Goal: Task Accomplishment & Management: Manage account settings

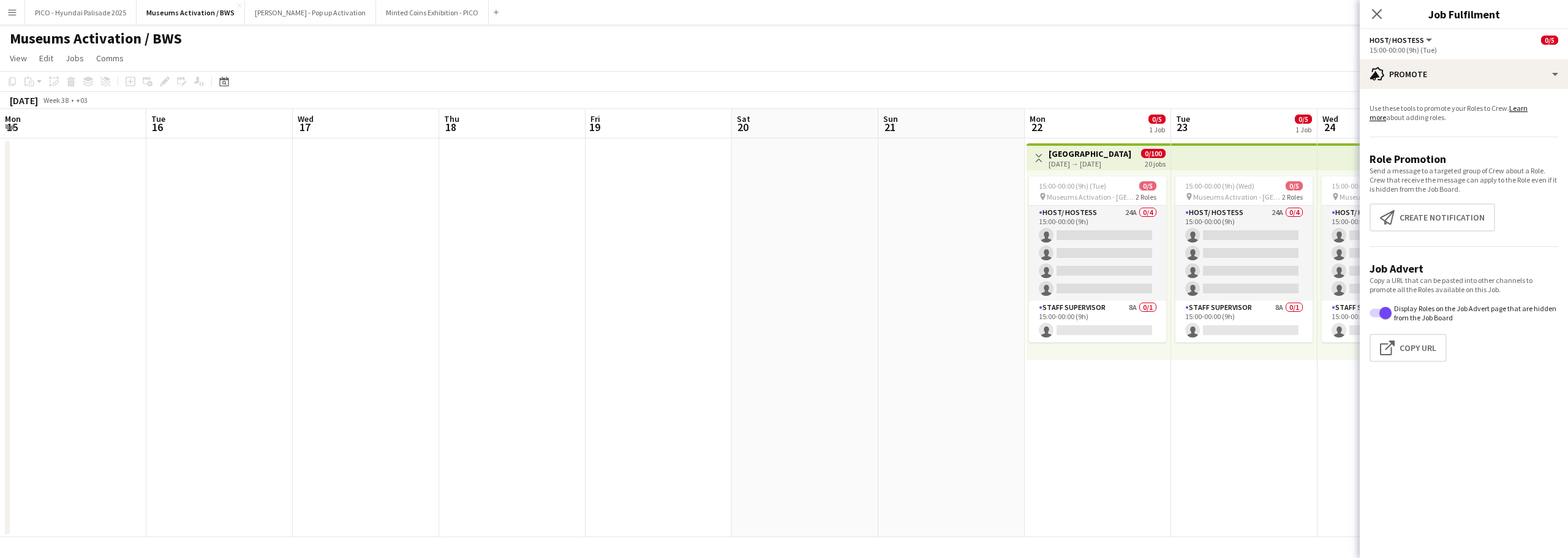
scroll to position [0, 496]
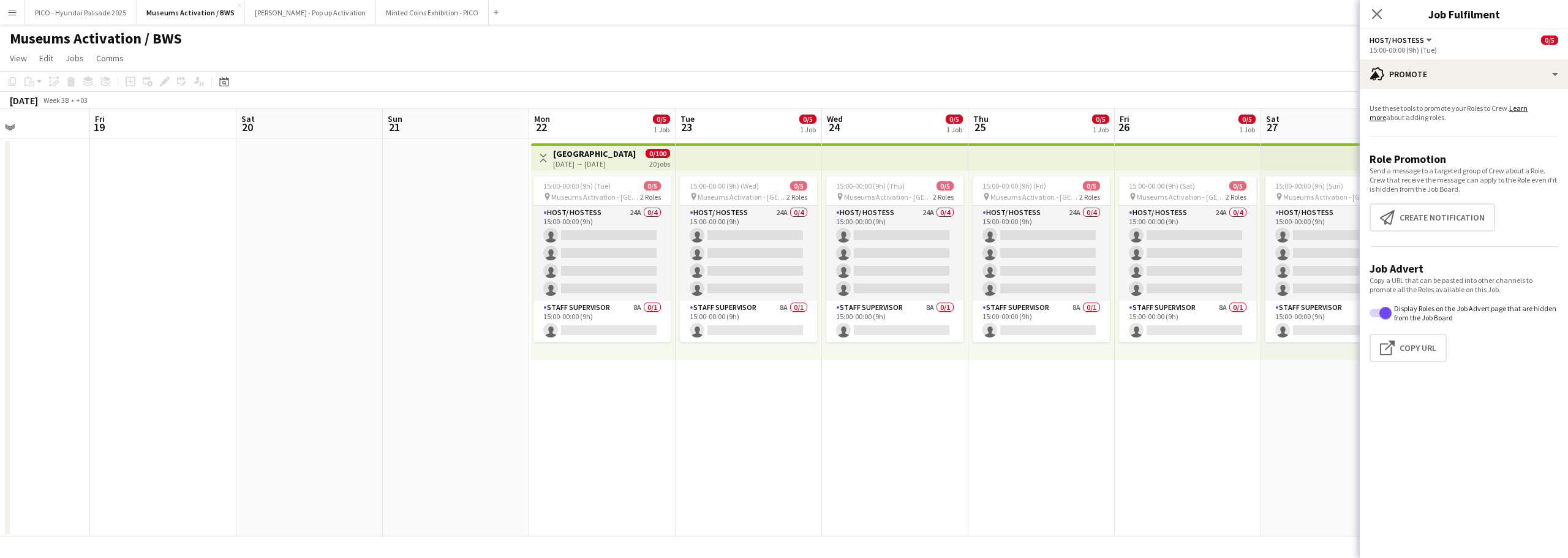
click at [3, 16] on button "Menu" at bounding box center [12, 12] width 24 height 24
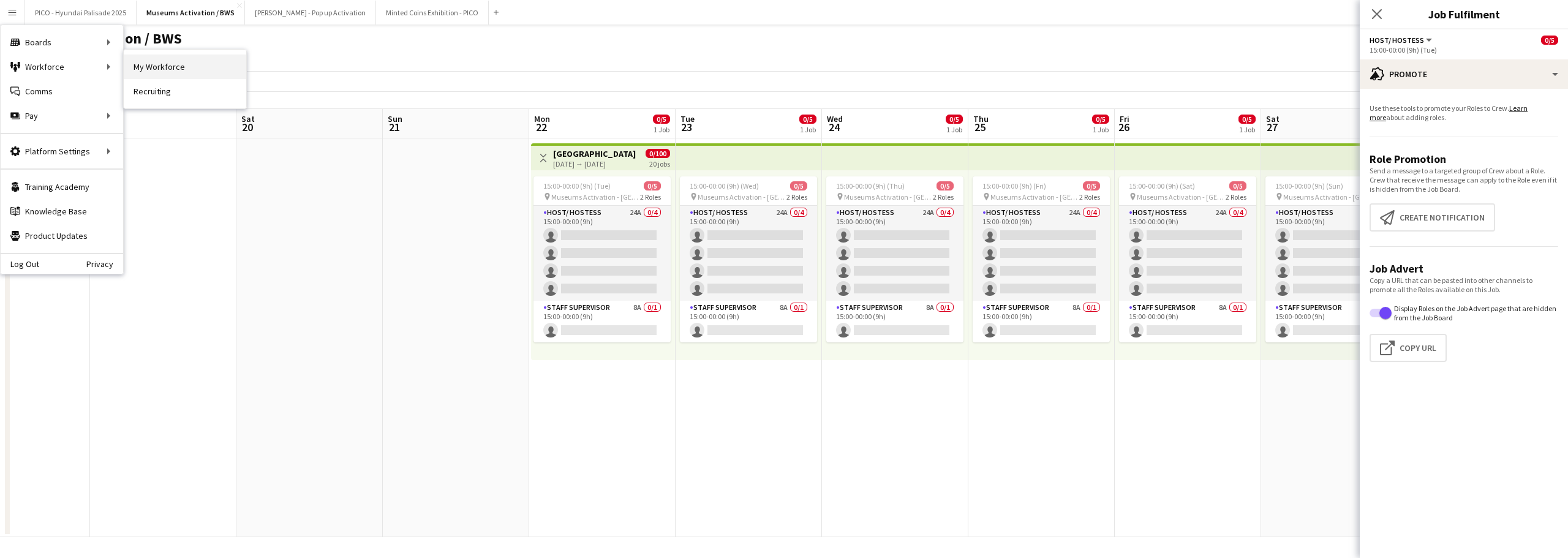
click at [146, 67] on link "My Workforce" at bounding box center [185, 67] width 122 height 24
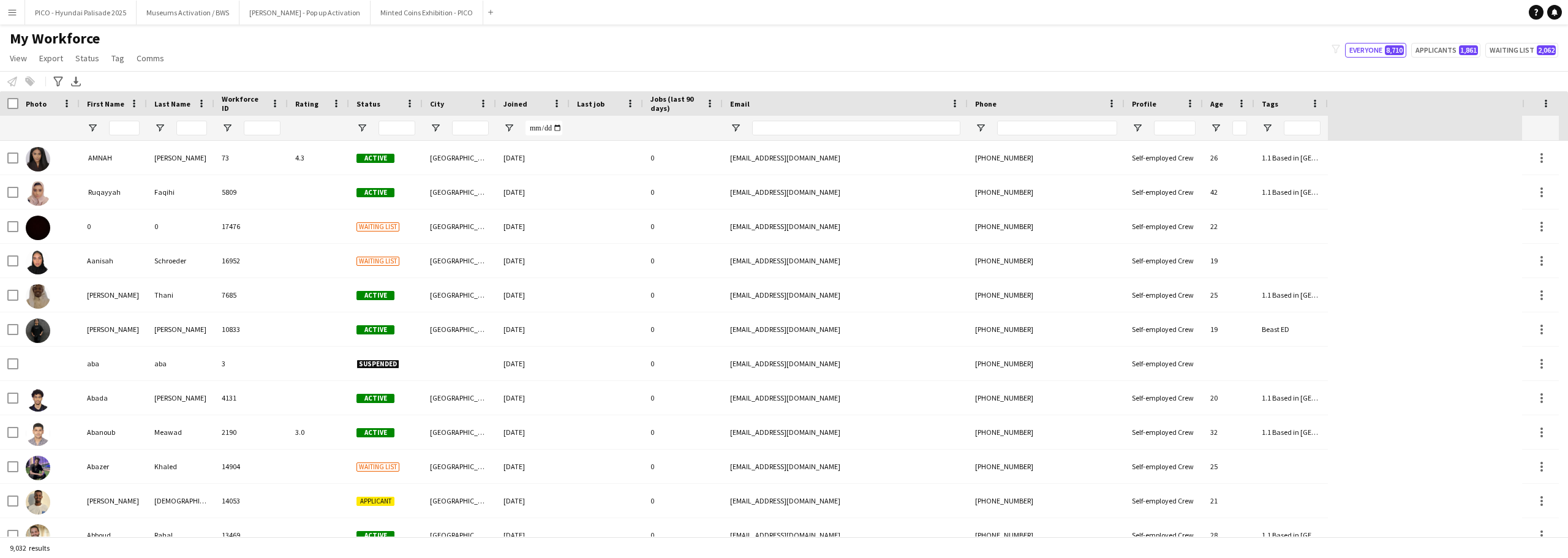
type input "**********"
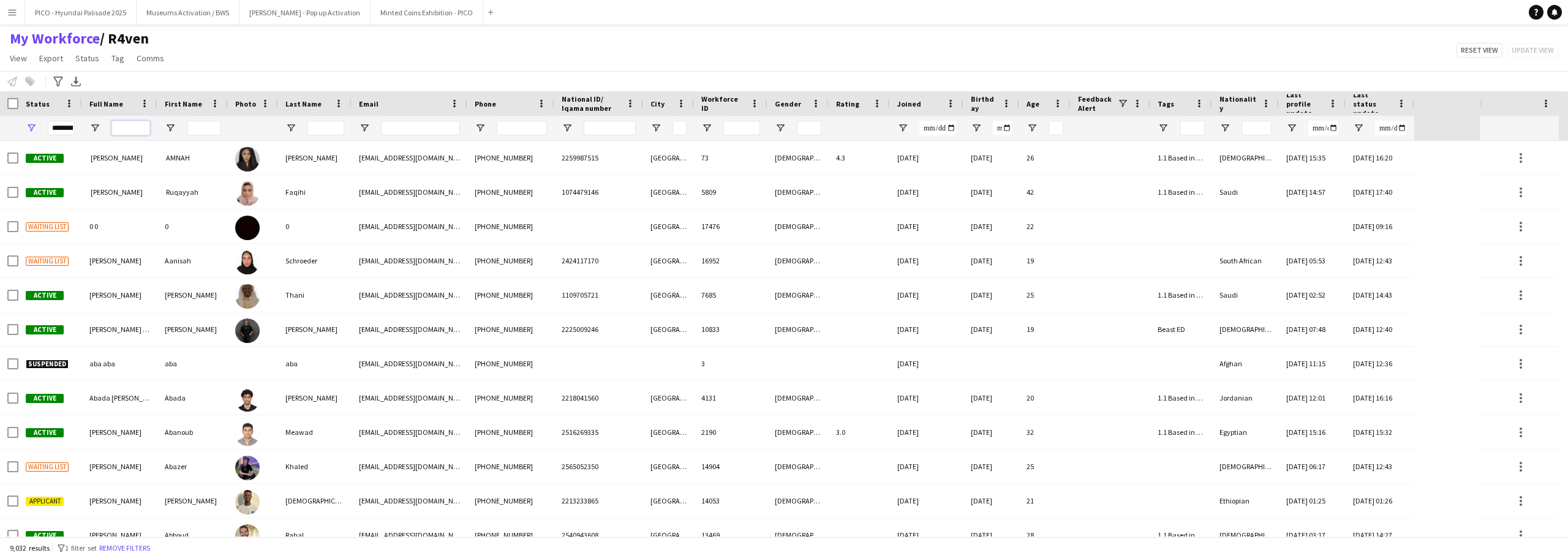
click at [126, 126] on input "Full Name Filter Input" at bounding box center [131, 128] width 39 height 15
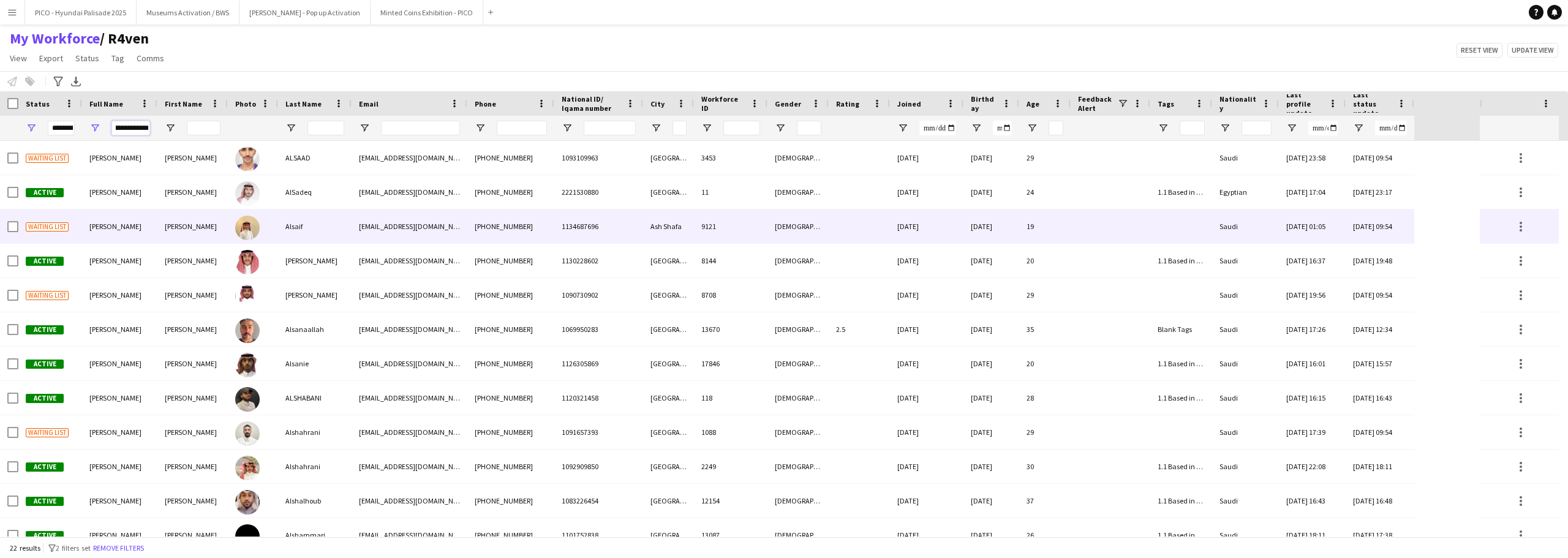
scroll to position [0, 9]
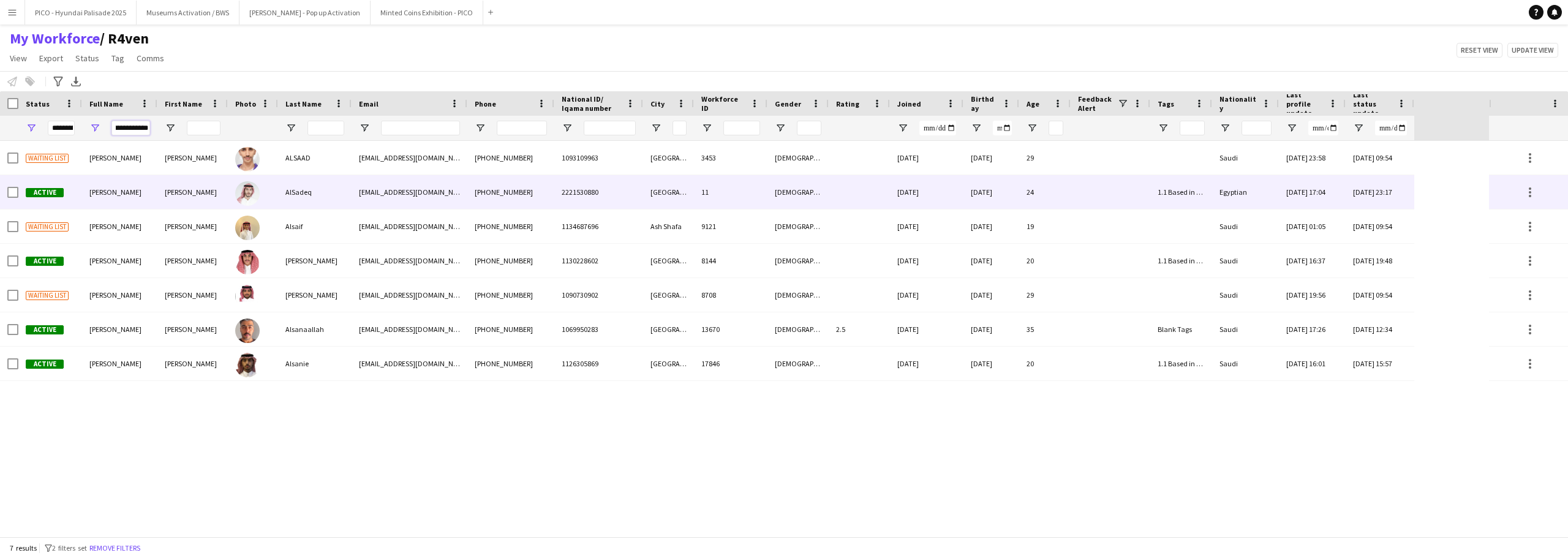
type input "**********"
click at [292, 187] on div "AlSadeq" at bounding box center [315, 192] width 73 height 34
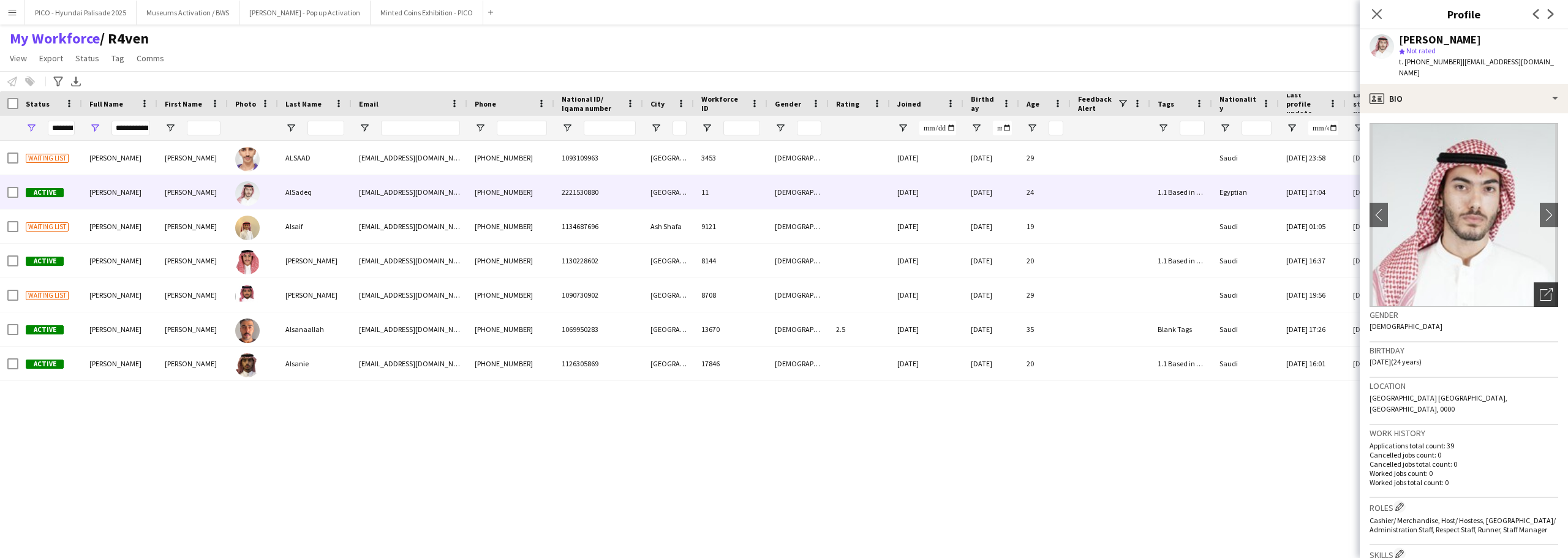
click at [1535, 282] on div "Open photos pop-in" at bounding box center [1546, 294] width 24 height 24
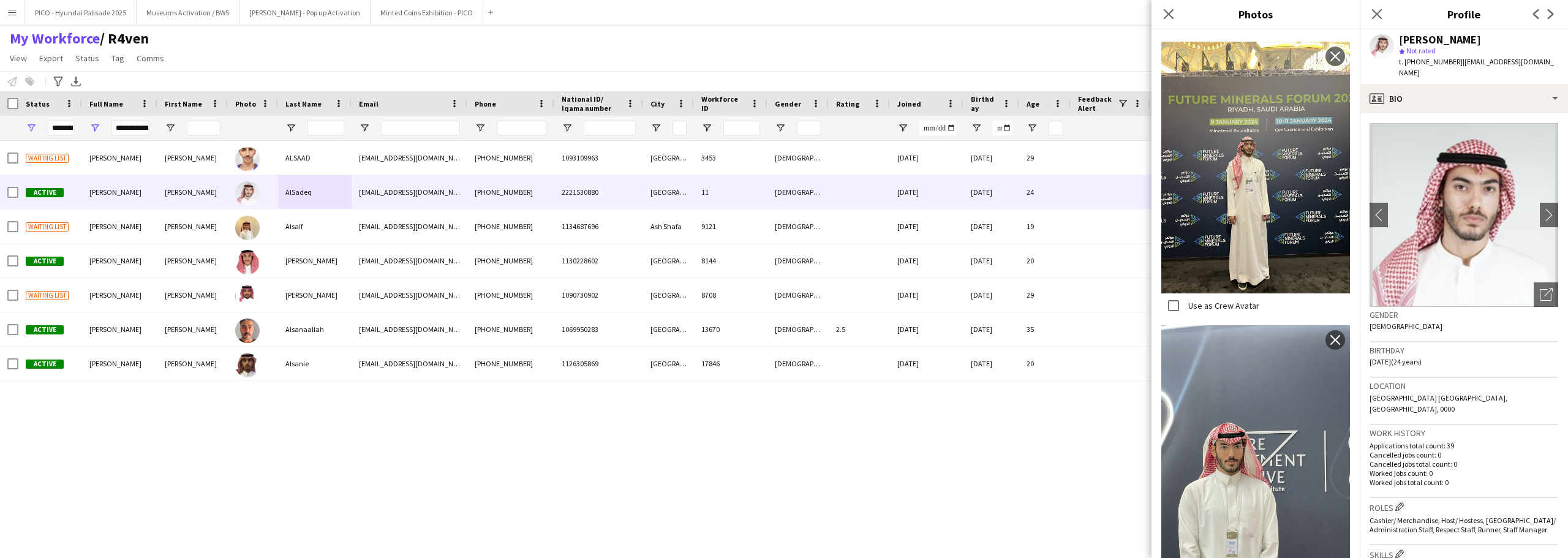
scroll to position [608, 0]
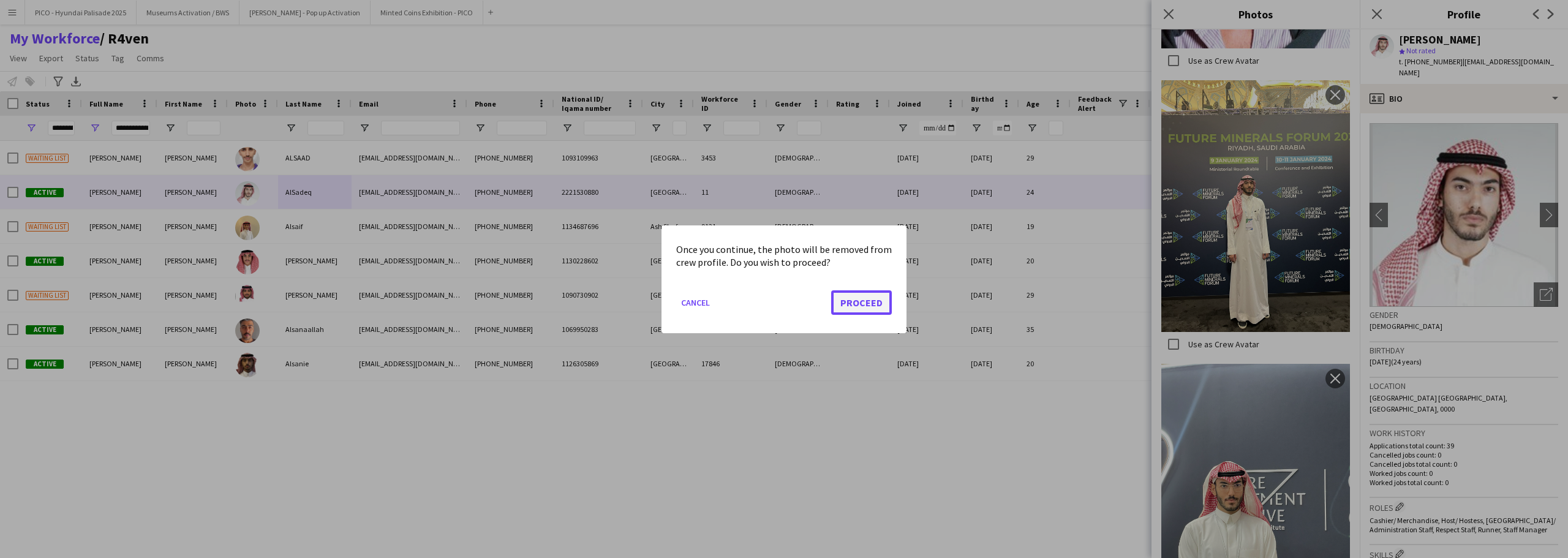
click at [834, 304] on button "Proceed" at bounding box center [861, 302] width 61 height 24
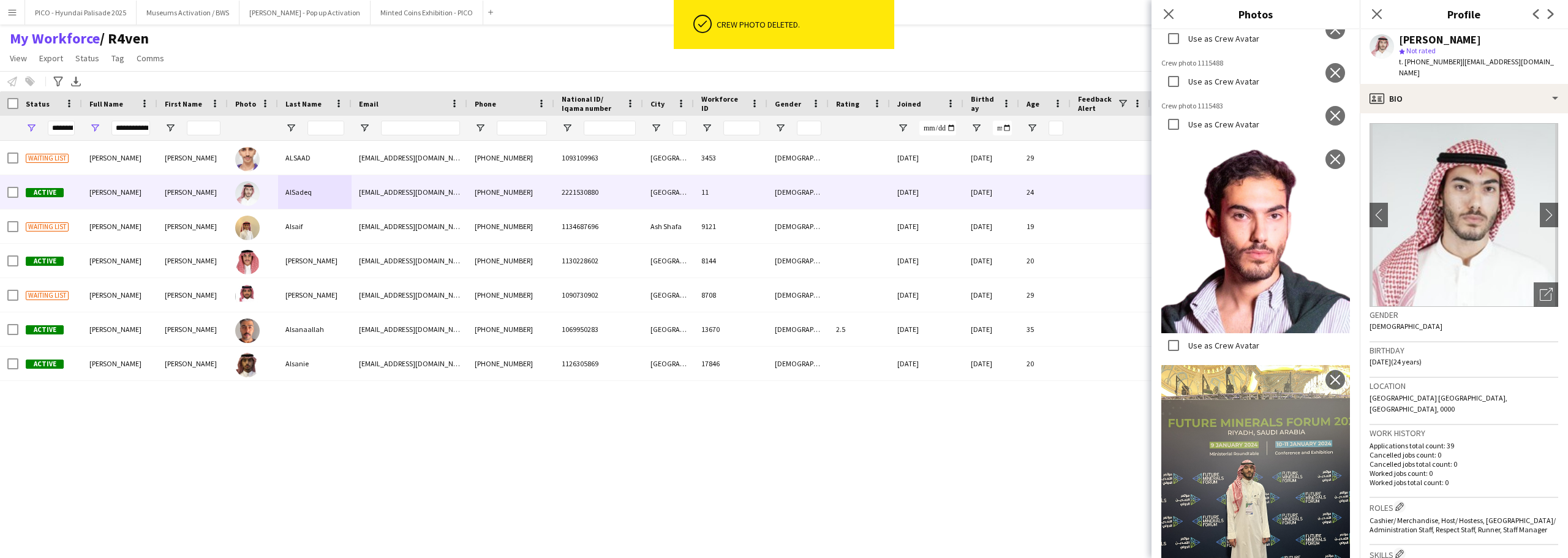
scroll to position [241, 0]
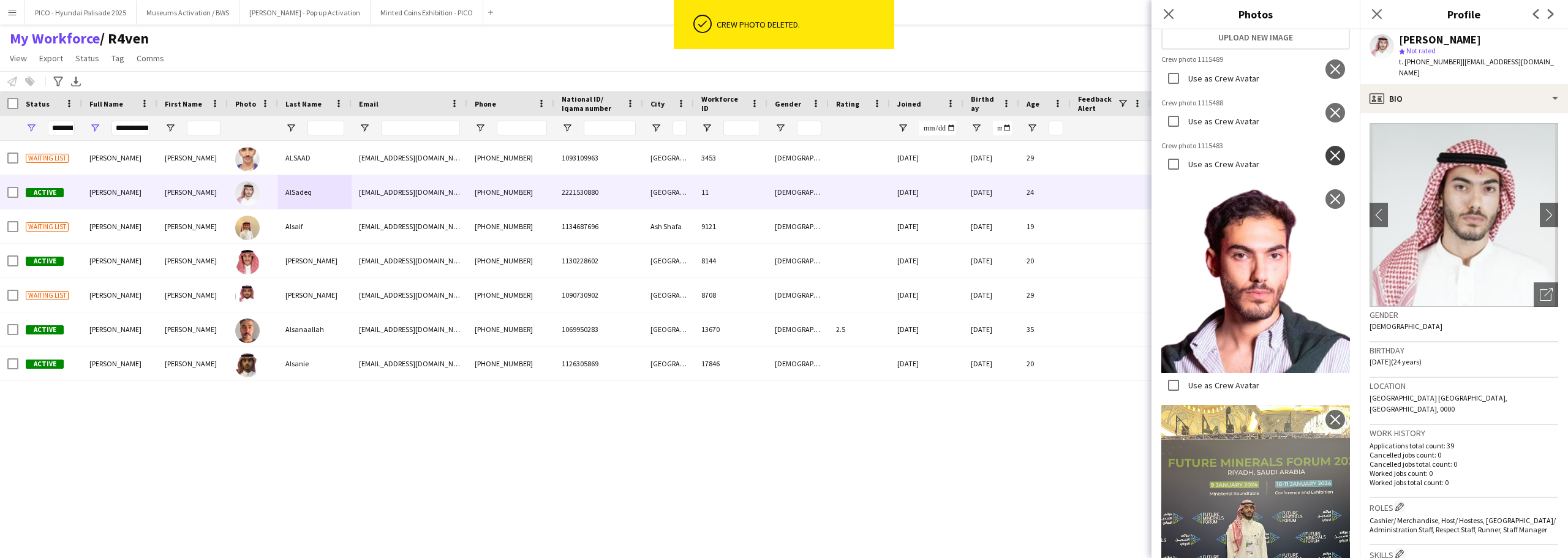
click at [1329, 165] on button "close" at bounding box center [1335, 155] width 20 height 20
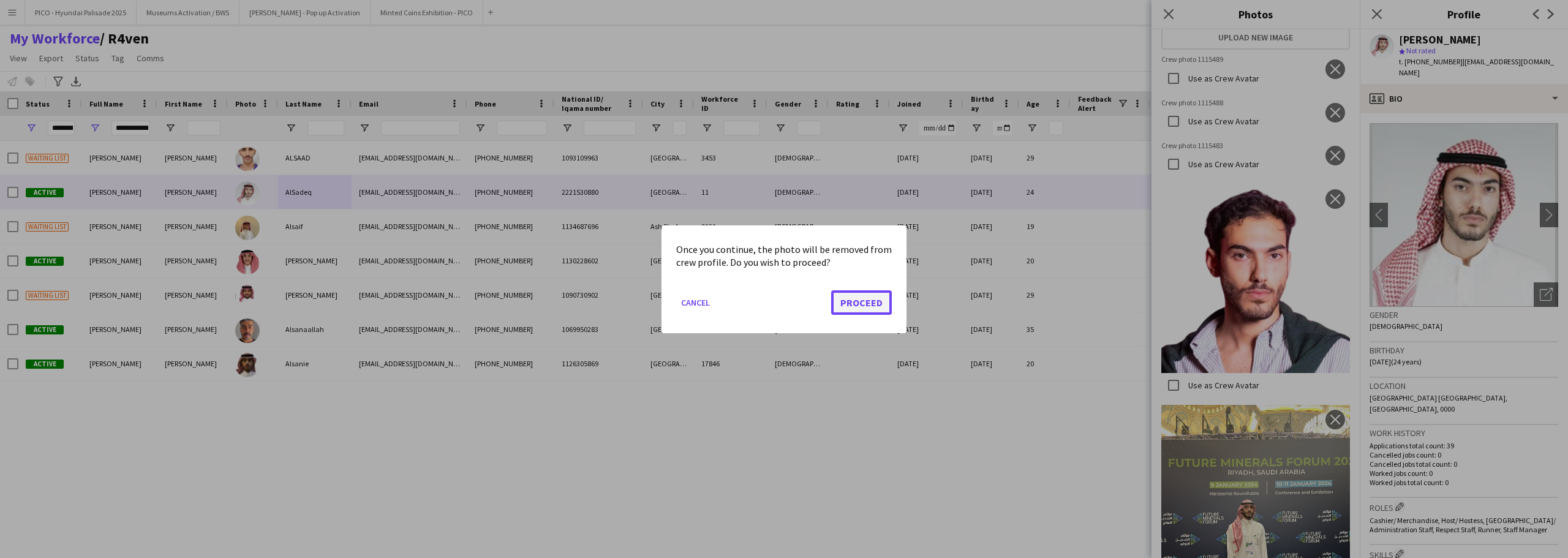
click at [869, 299] on button "Proceed" at bounding box center [861, 302] width 61 height 24
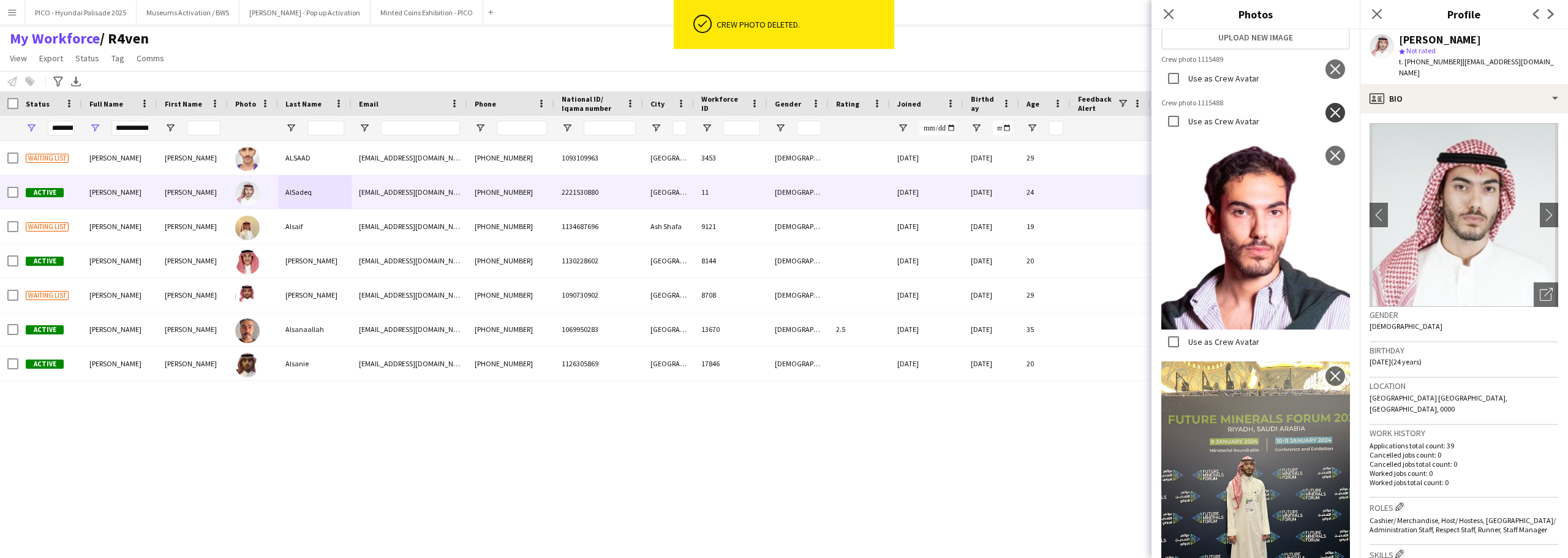
click at [1329, 118] on app-icon "close" at bounding box center [1335, 113] width 12 height 10
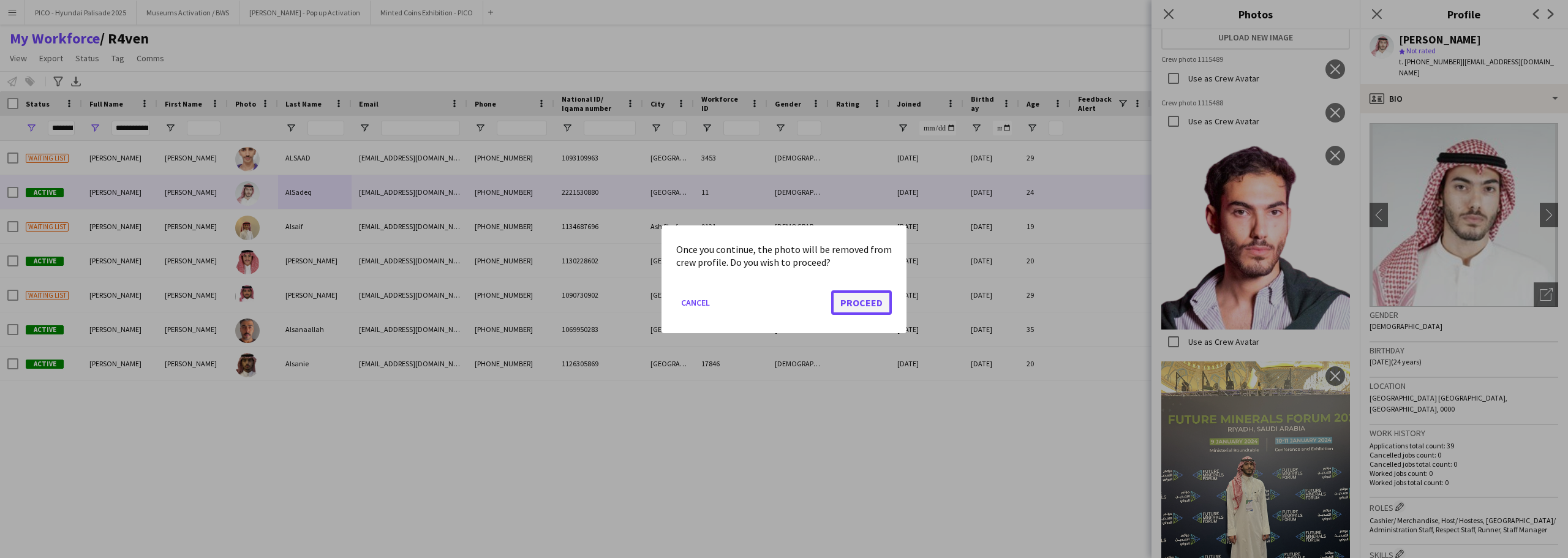
click at [863, 313] on button "Proceed" at bounding box center [861, 302] width 61 height 24
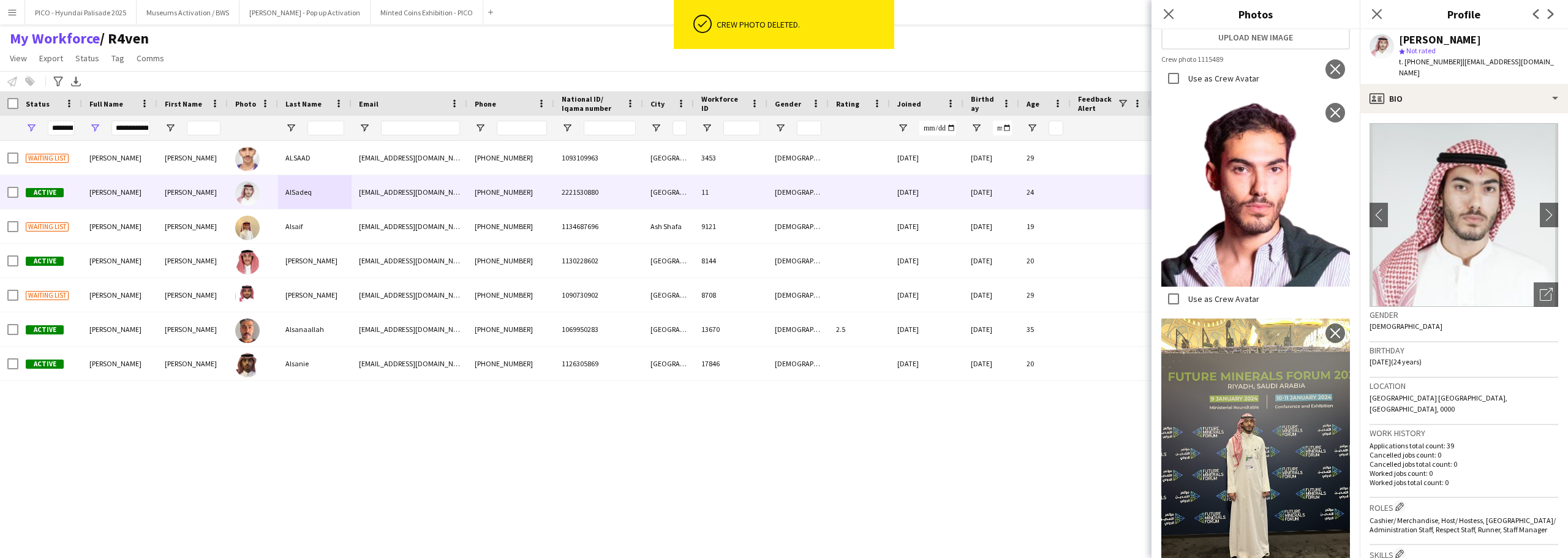
scroll to position [0, 0]
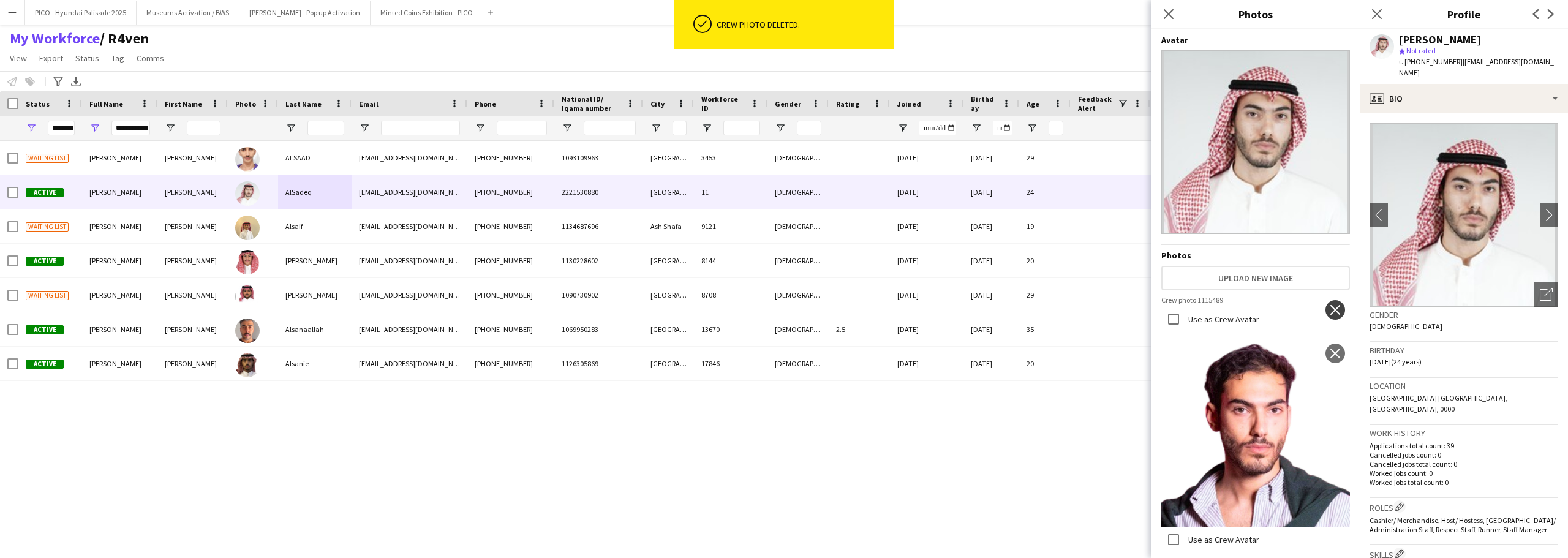
click at [1329, 305] on app-icon "close" at bounding box center [1335, 310] width 12 height 10
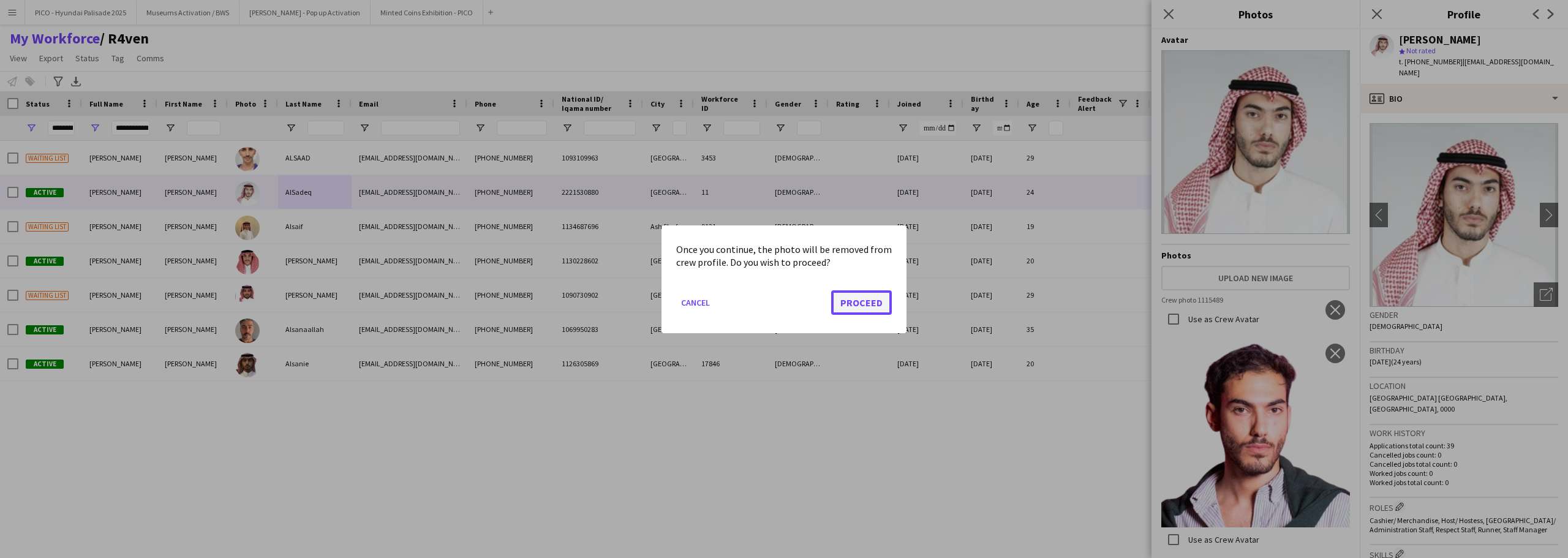
click at [851, 304] on button "Proceed" at bounding box center [861, 302] width 61 height 24
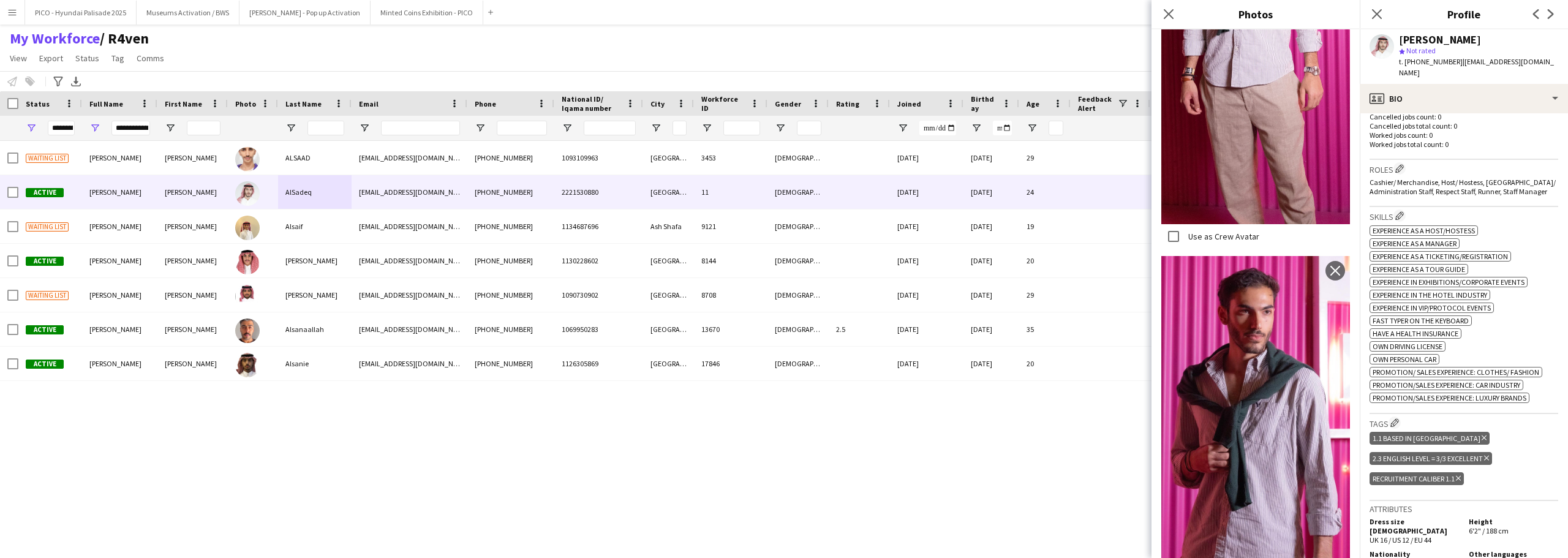
scroll to position [428, 0]
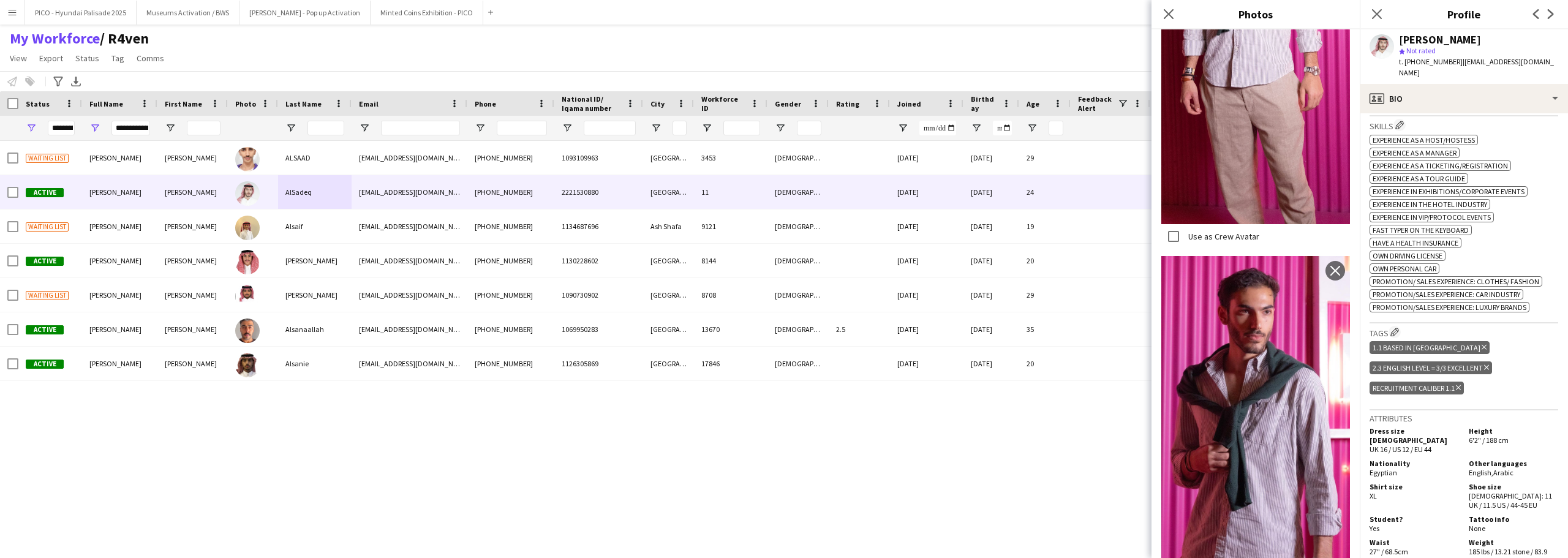
click at [1518, 426] on div "Height 6'2" / 188 cm" at bounding box center [1511, 440] width 95 height 28
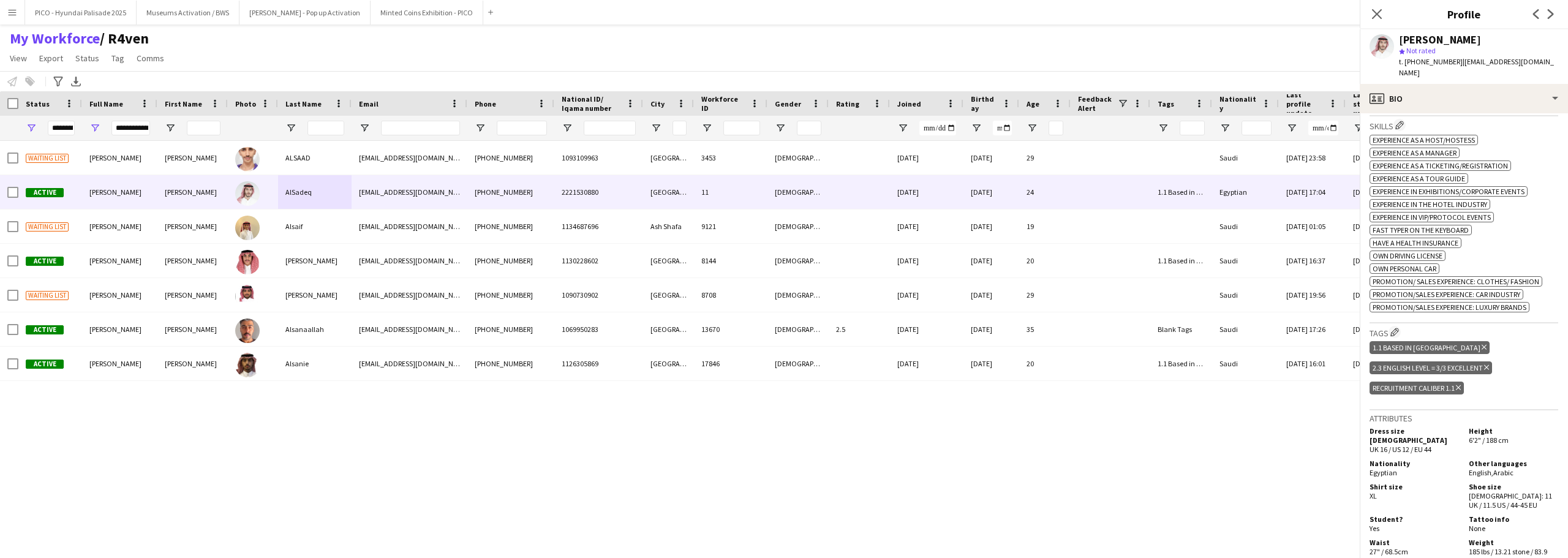
click at [1518, 426] on div "Height 6'2" / 188 cm" at bounding box center [1511, 440] width 95 height 28
drag, startPoint x: 1518, startPoint y: 416, endPoint x: 1372, endPoint y: 396, distance: 147.4
click at [1372, 410] on div "Attributes Dress size [DEMOGRAPHIC_DATA] UK 16 / US 12 / EU 44 Height 6'2" / 18…" at bounding box center [1463, 494] width 188 height 169
click at [1372, 413] on h3 "Attributes" at bounding box center [1463, 418] width 188 height 11
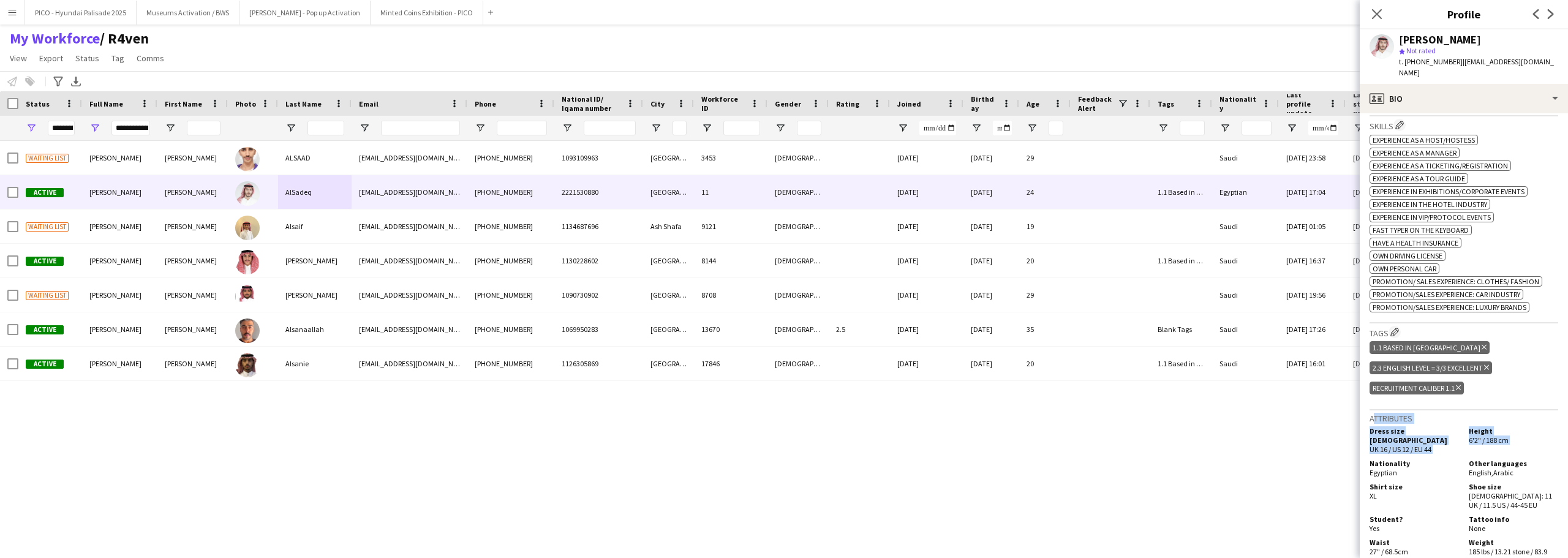
drag, startPoint x: 1372, startPoint y: 396, endPoint x: 1505, endPoint y: 416, distance: 134.5
click at [1505, 416] on div "Attributes Dress size [DEMOGRAPHIC_DATA] UK 16 / US 12 / EU 44 Height 6'2" / 18…" at bounding box center [1463, 494] width 188 height 169
click at [1505, 426] on div "Height 6'2" / 188 cm" at bounding box center [1511, 440] width 95 height 28
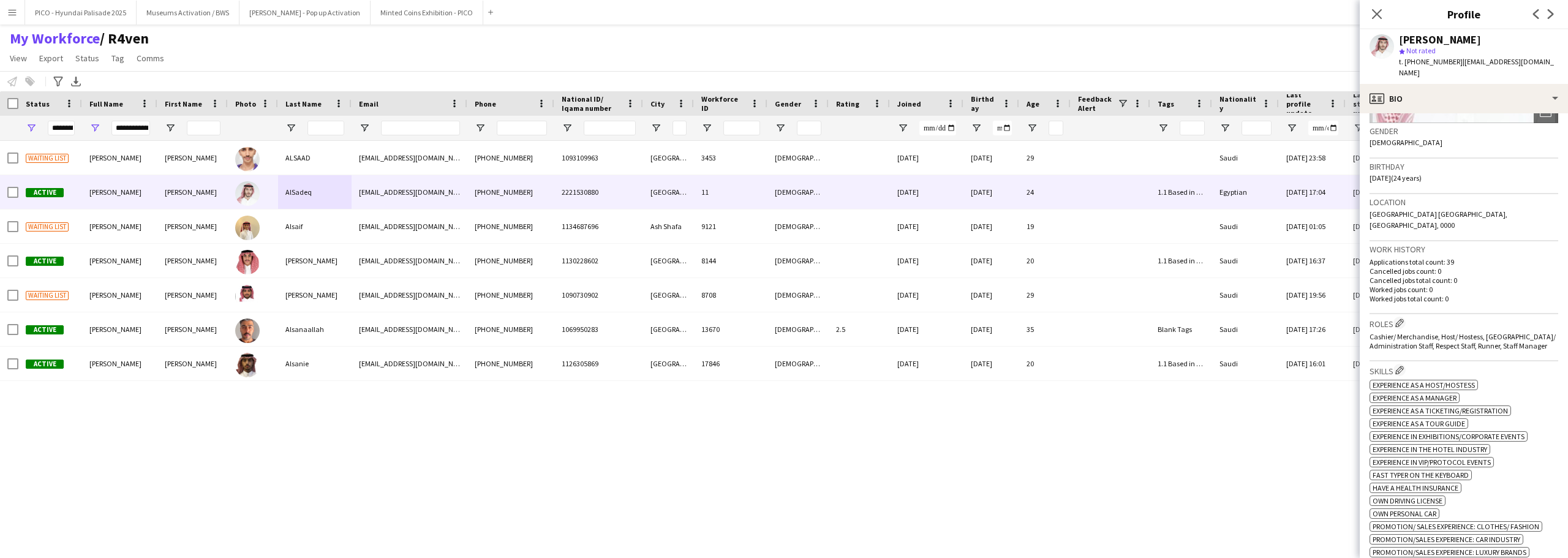
click at [1452, 547] on span "Promotion/Sales Experience: Luxury Brands" at bounding box center [1449, 552] width 154 height 10
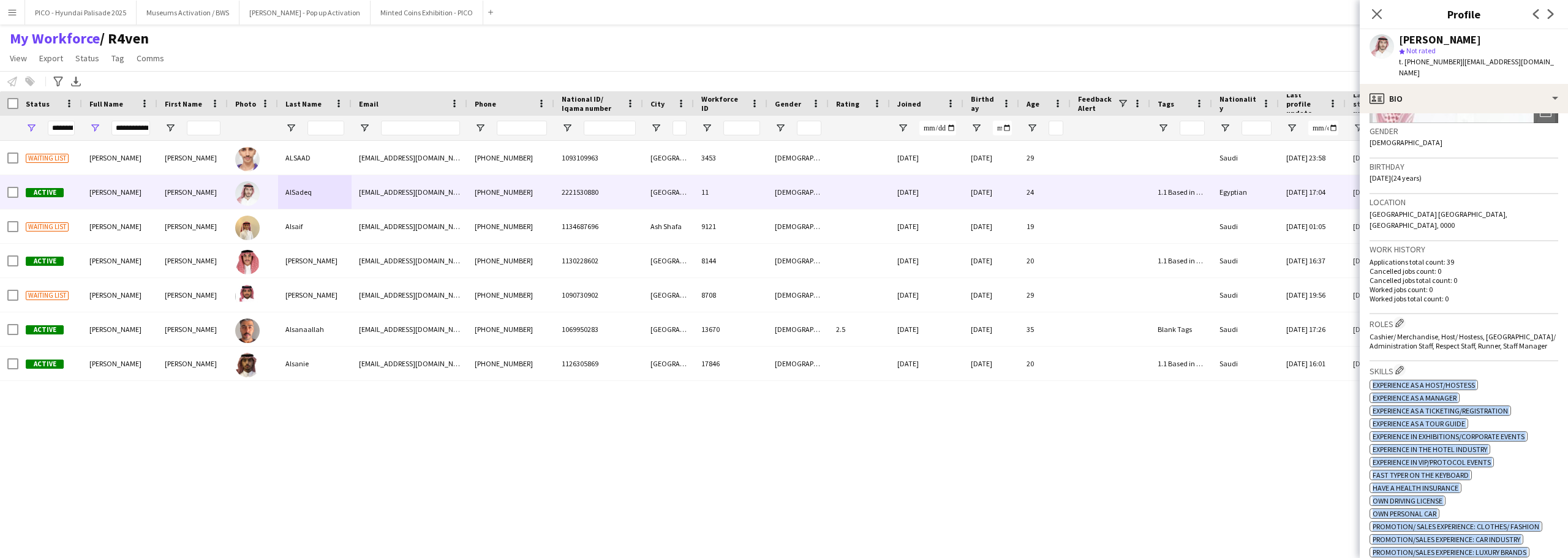
drag, startPoint x: 1452, startPoint y: 529, endPoint x: 1456, endPoint y: 366, distance: 163.0
click at [1456, 377] on div "ok-circled2 background Layer 1 cross-circle-red background Layer 1 Experience a…" at bounding box center [1463, 467] width 188 height 180
click at [1458, 380] on span "Experience as a Host/Hostess" at bounding box center [1423, 385] width 102 height 10
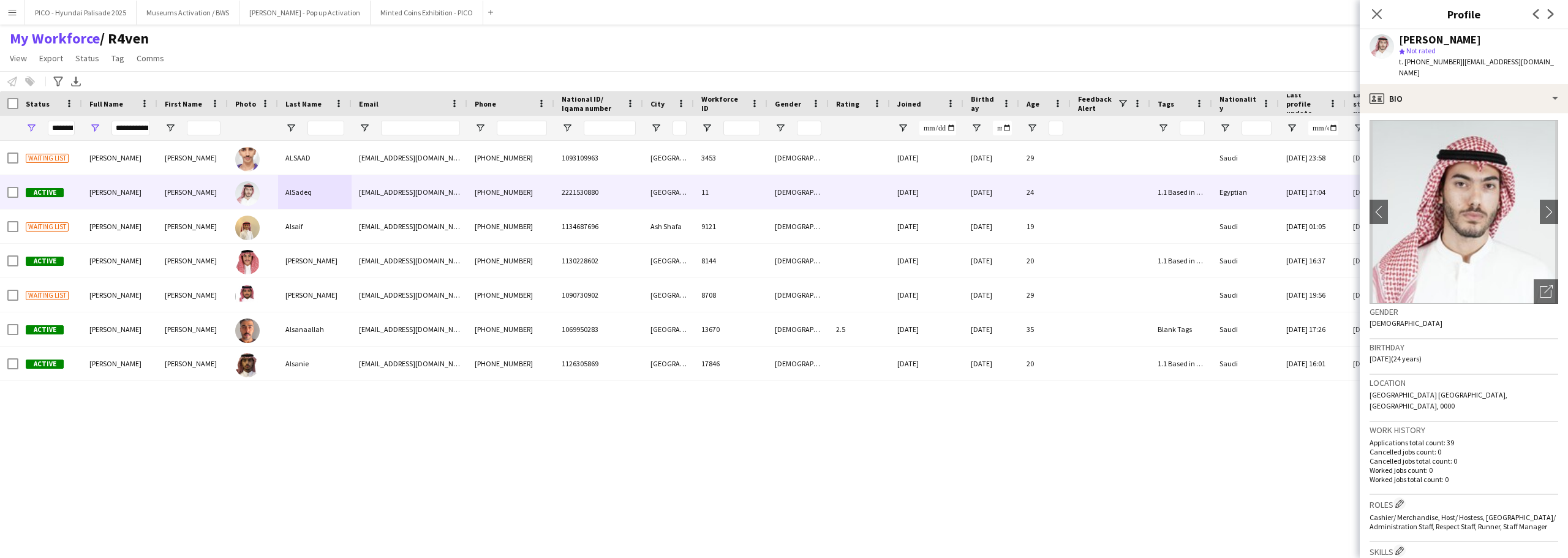
scroll to position [0, 0]
click at [126, 126] on input "**********" at bounding box center [131, 128] width 39 height 15
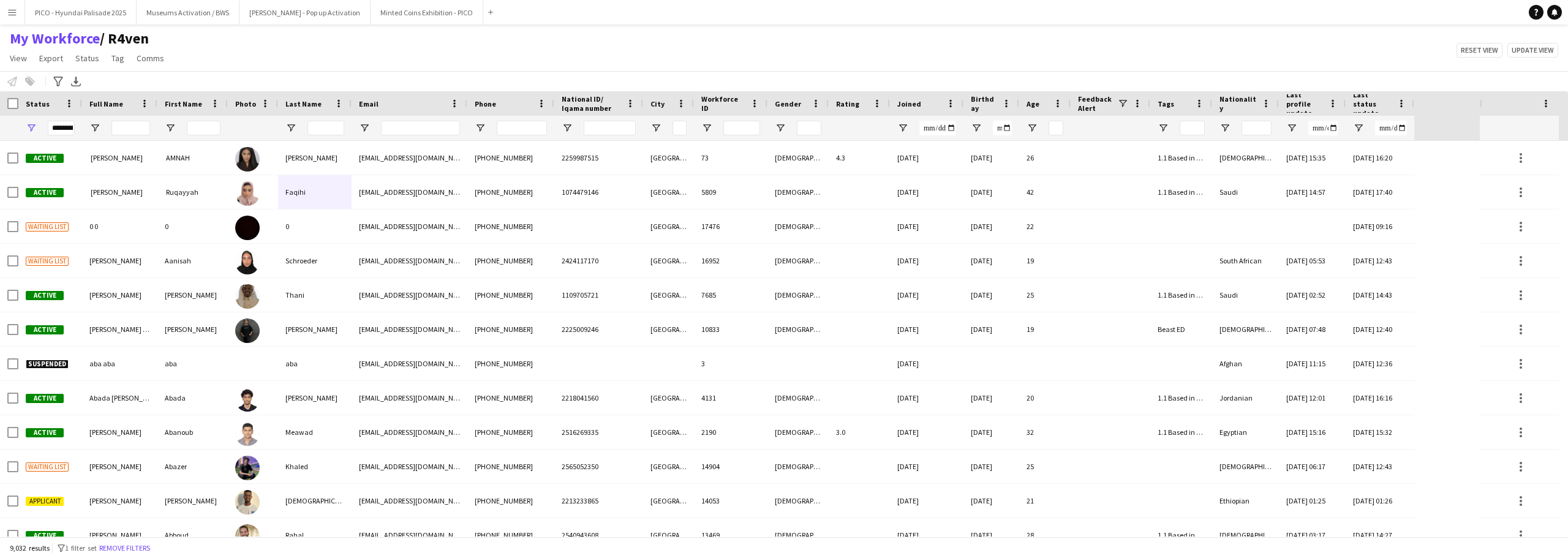
click at [267, 58] on div "My Workforce / R4ven View Views Default view R4ven New view Update view Delete …" at bounding box center [784, 50] width 1568 height 41
drag, startPoint x: 187, startPoint y: 66, endPoint x: 27, endPoint y: 40, distance: 162.1
click at [5, 40] on div "My Workforce / R4ven View Views Default view R4ven New view Update view Delete …" at bounding box center [784, 50] width 1568 height 41
click at [228, 37] on div "My Workforce / R4ven View Views Default view R4ven New view Update view Delete …" at bounding box center [784, 50] width 1568 height 41
drag, startPoint x: 149, startPoint y: 63, endPoint x: 7, endPoint y: 39, distance: 144.0
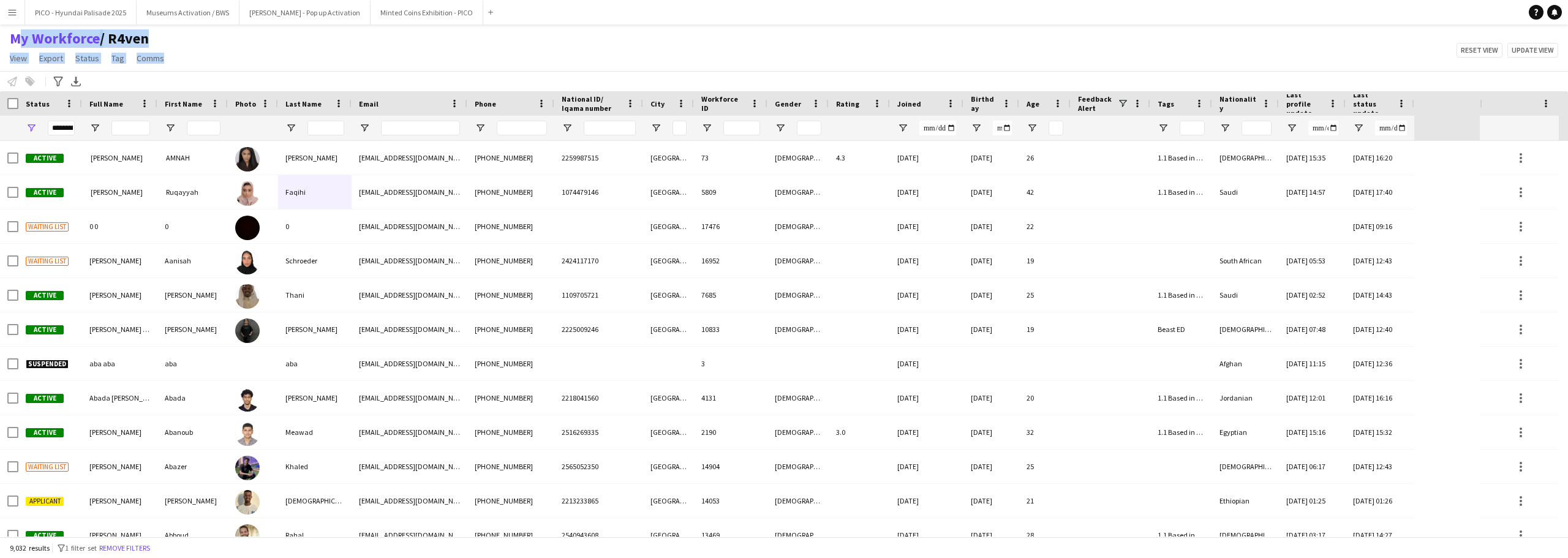
click at [7, 39] on div "My Workforce / R4ven View Views Default view R4ven New view Update view Delete …" at bounding box center [88, 50] width 176 height 41
click at [202, 58] on div "My Workforce / R4ven View Views Default view R4ven New view Update view Delete …" at bounding box center [784, 50] width 1568 height 41
drag, startPoint x: 165, startPoint y: 63, endPoint x: 169, endPoint y: 46, distance: 17.5
click at [10, 43] on div "My Workforce / R4ven View Views Default view R4ven New view Update view Delete …" at bounding box center [88, 50] width 176 height 41
click at [218, 57] on div "My Workforce / R4ven View Views Default view R4ven New view Update view Delete …" at bounding box center [784, 50] width 1568 height 41
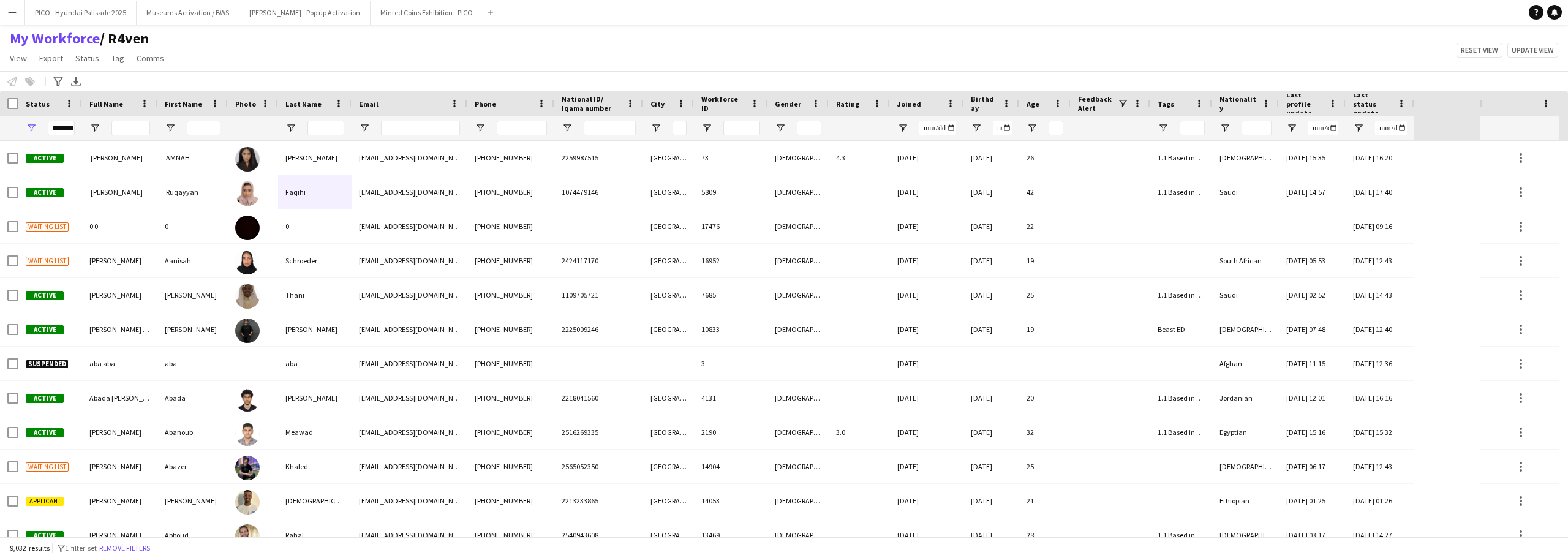
click at [180, 37] on div "My Workforce / R4ven View Views Default view R4ven New view Update view Delete …" at bounding box center [784, 50] width 1568 height 41
click at [188, 58] on div "My Workforce / R4ven View Views Default view R4ven New view Update view Delete …" at bounding box center [784, 50] width 1568 height 41
click at [9, 13] on app-icon "Menu" at bounding box center [12, 12] width 10 height 10
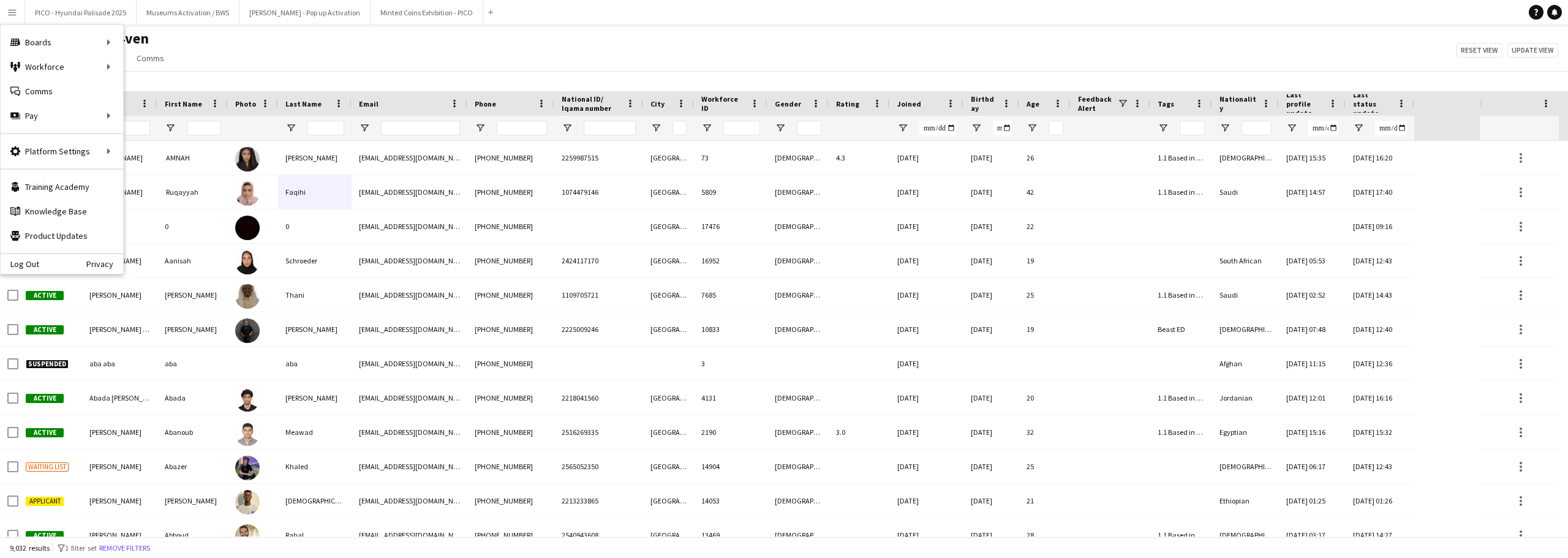
click at [156, 39] on h1 "My Workforce / R4ven" at bounding box center [88, 38] width 176 height 18
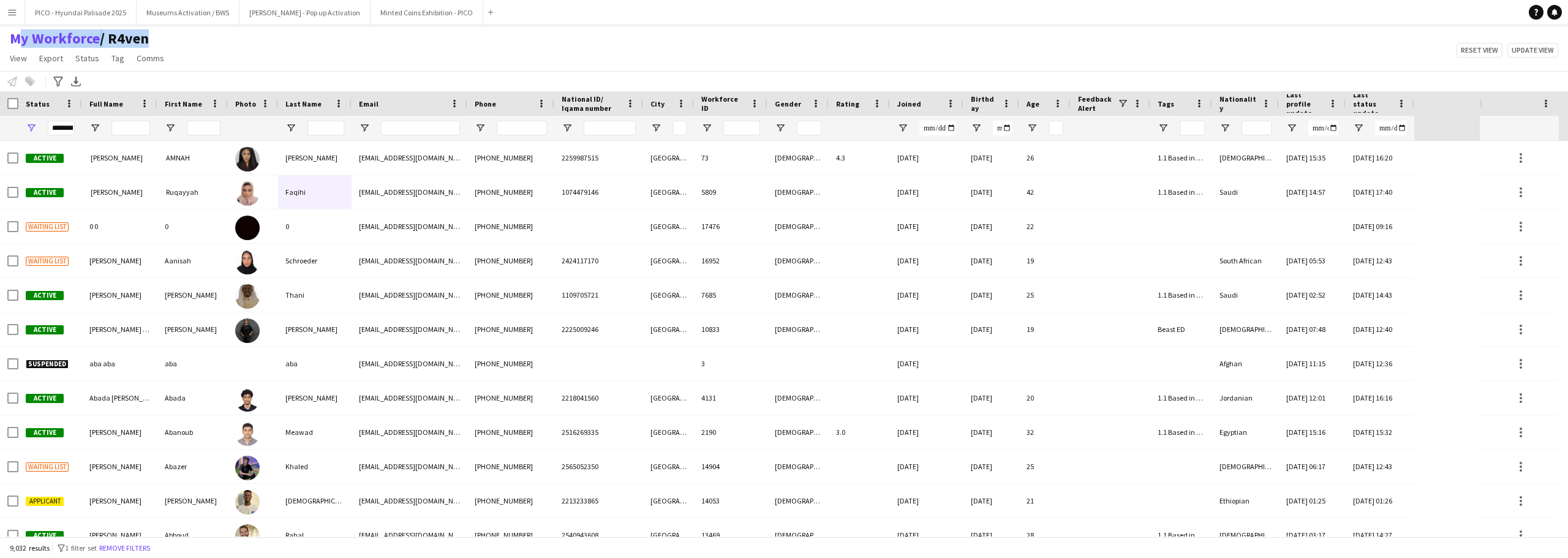
drag, startPoint x: 156, startPoint y: 39, endPoint x: 180, endPoint y: 46, distance: 25.0
click at [16, 39] on h1 "My Workforce / R4ven" at bounding box center [88, 38] width 176 height 18
click at [213, 54] on div "My Workforce / R4ven View Views Default view R4ven New view Update view Delete …" at bounding box center [784, 50] width 1568 height 41
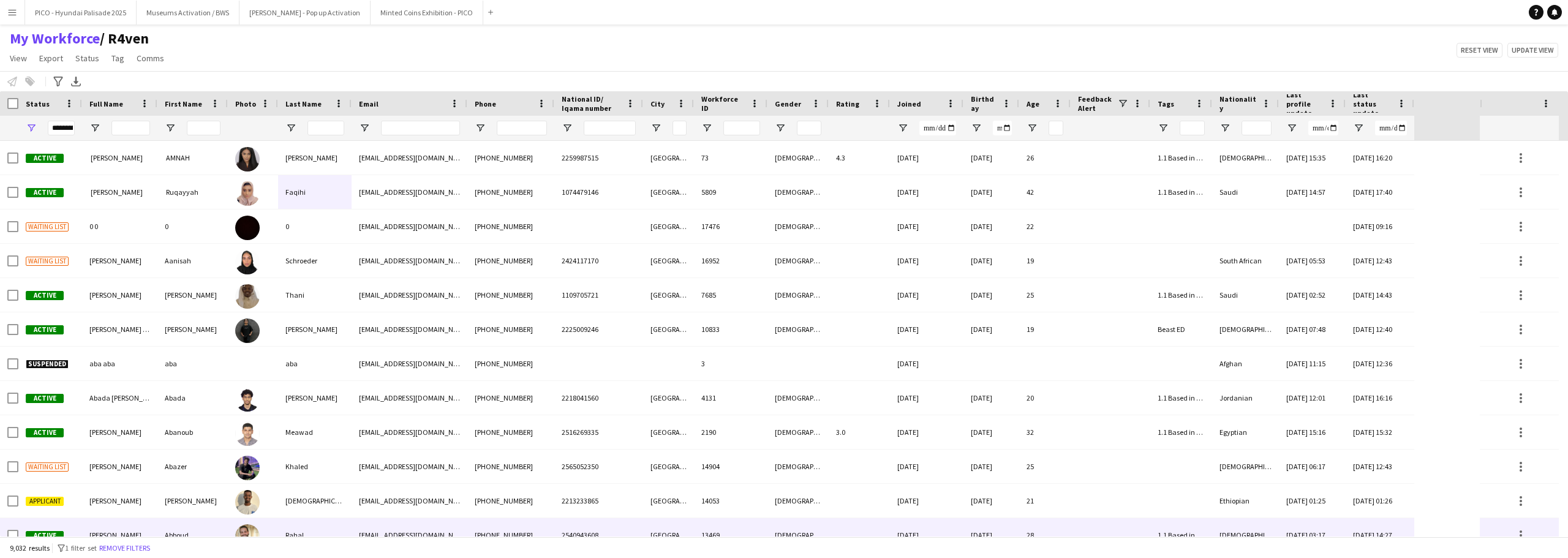
drag, startPoint x: 165, startPoint y: 65, endPoint x: 121, endPoint y: 520, distance: 457.1
click at [121, 520] on main "My Workforce / R4ven View Views Default view R4ven New view Update view Delete …" at bounding box center [784, 283] width 1568 height 517
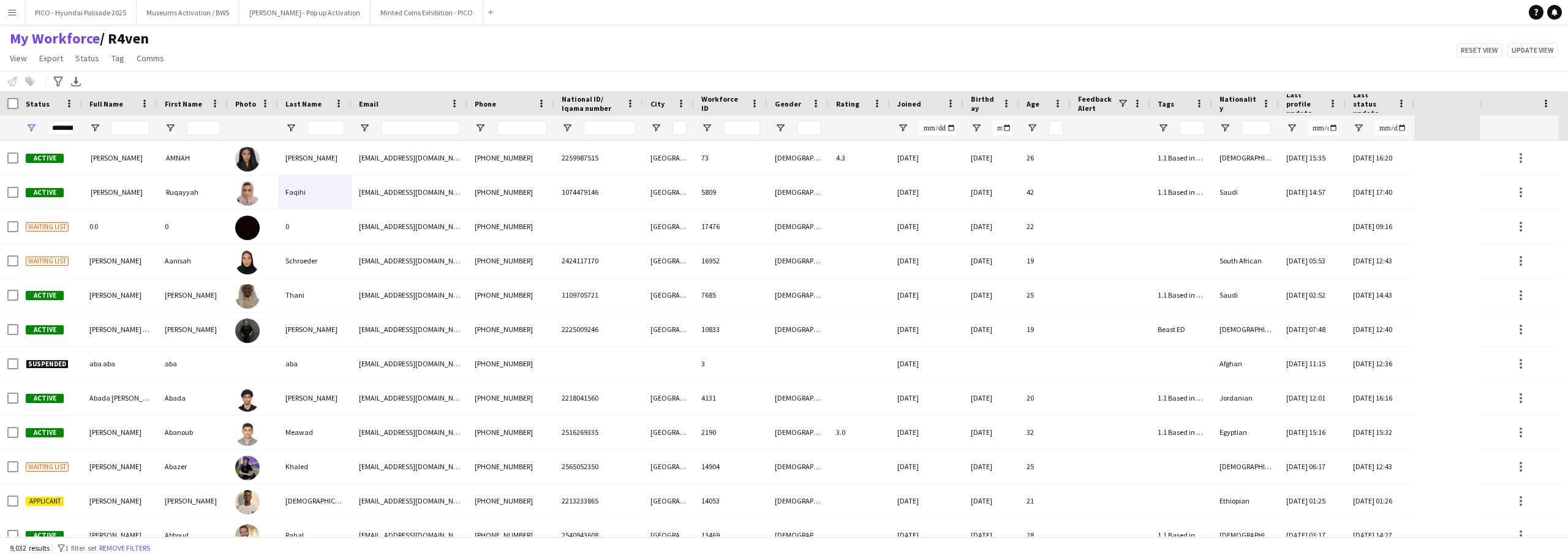
click at [354, 26] on main "My Workforce / R4ven View Views Default view R4ven New view Update view Delete …" at bounding box center [784, 283] width 1568 height 517
click at [18, 12] on button "Menu" at bounding box center [12, 12] width 24 height 24
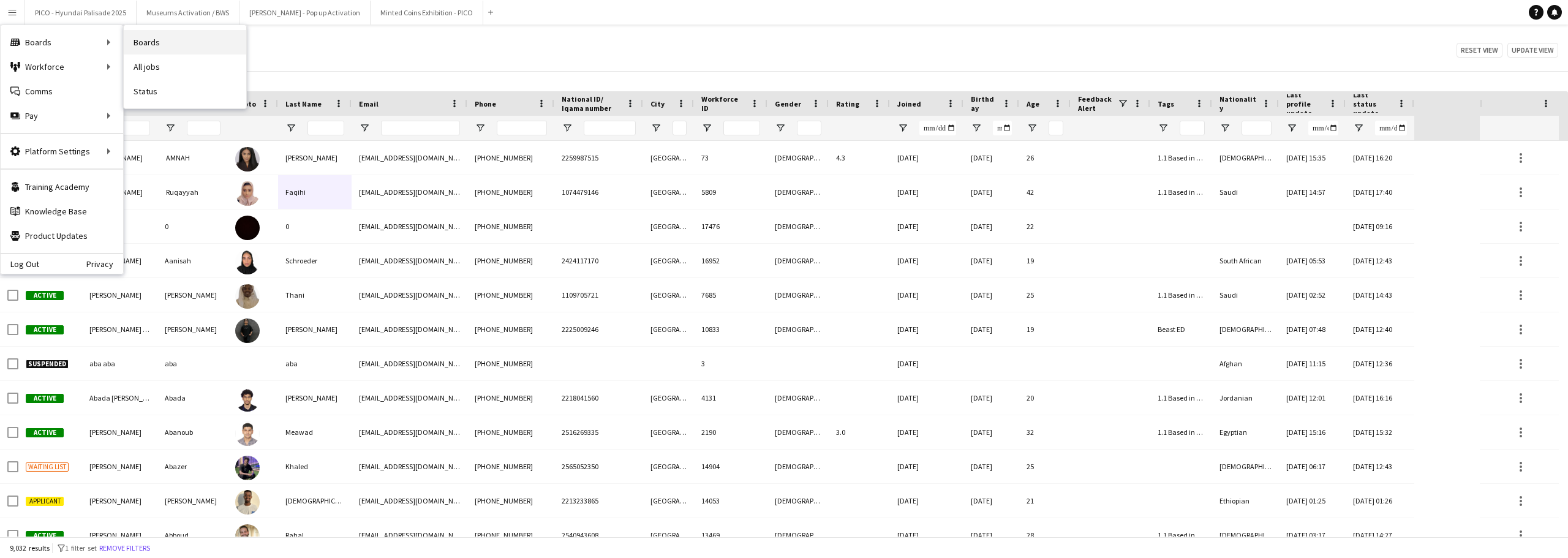
click at [136, 41] on link "Boards" at bounding box center [185, 42] width 122 height 24
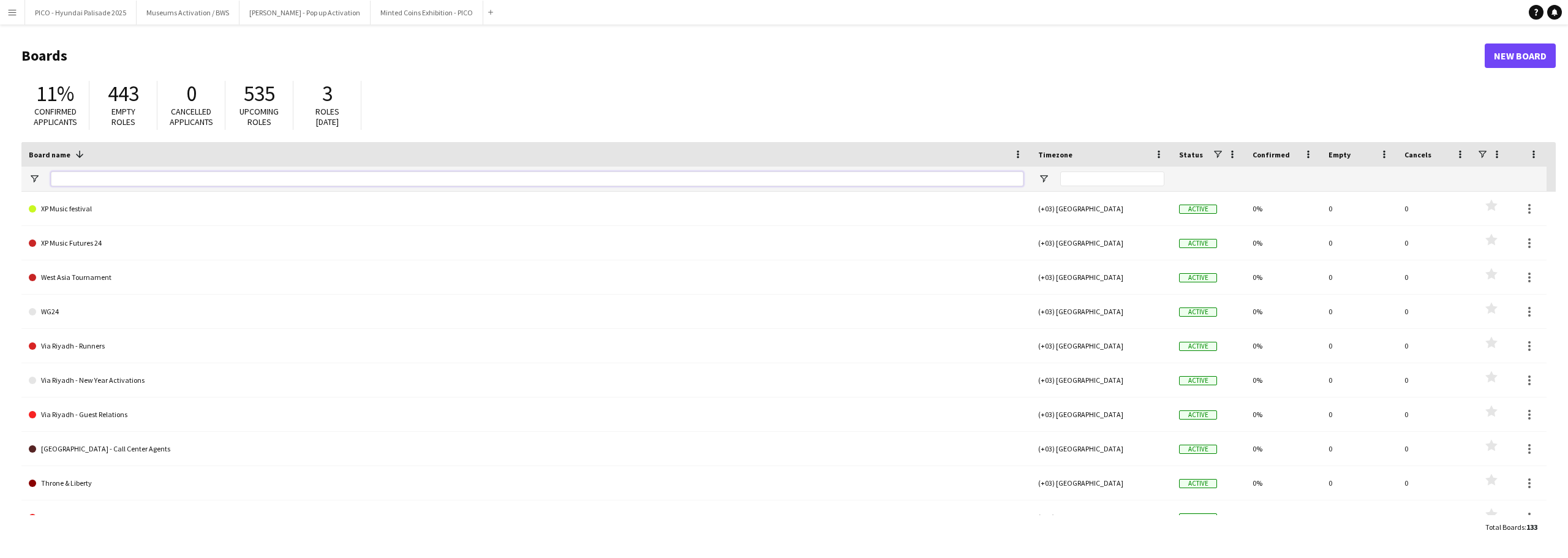
click at [109, 179] on input "Board name Filter Input" at bounding box center [537, 179] width 972 height 15
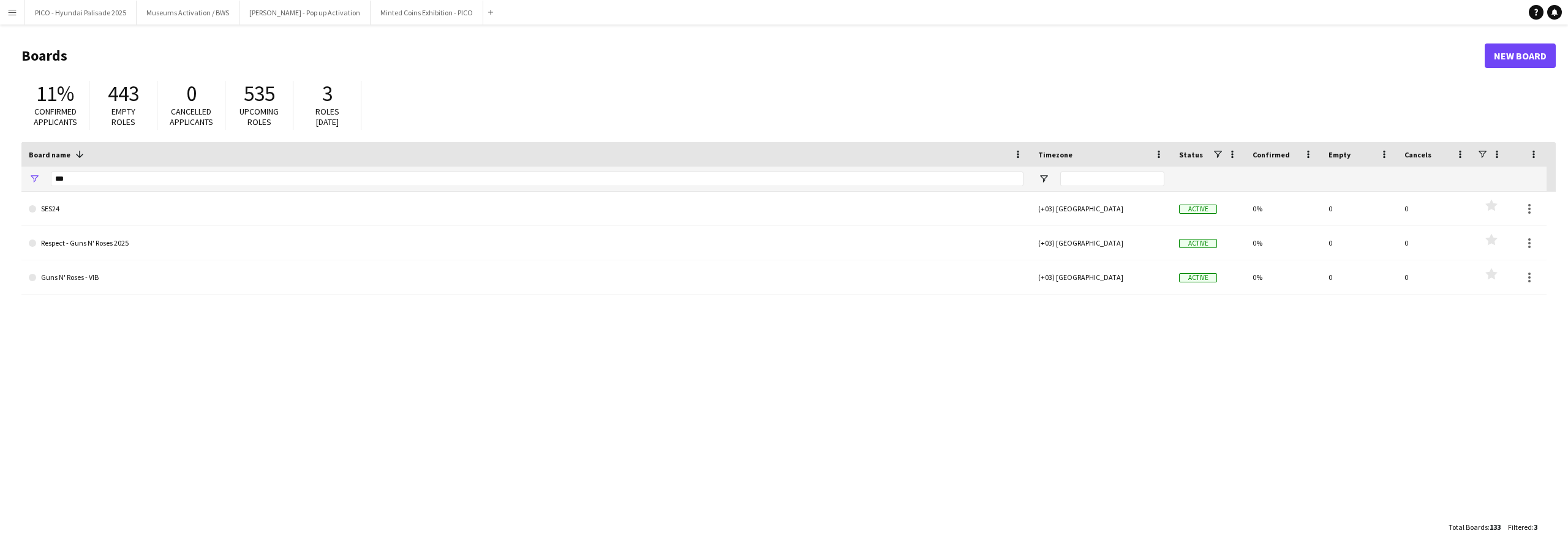
click at [96, 313] on div "SES24 (+03) [GEOGRAPHIC_DATA] Active 0% 0 0 Favourites Respect - Guns N' Roses …" at bounding box center [789, 353] width 1534 height 324
click at [73, 175] on input "***" at bounding box center [537, 179] width 972 height 15
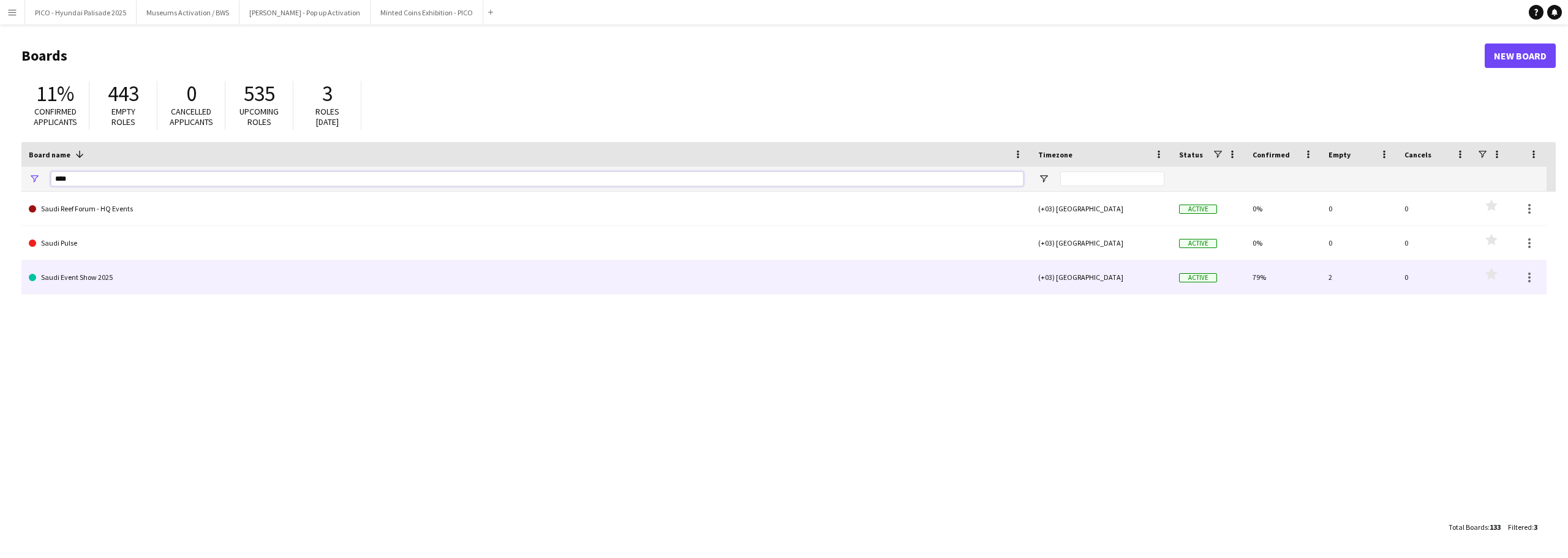
type input "****"
click at [90, 282] on link "Saudi Event Show 2025" at bounding box center [526, 277] width 995 height 34
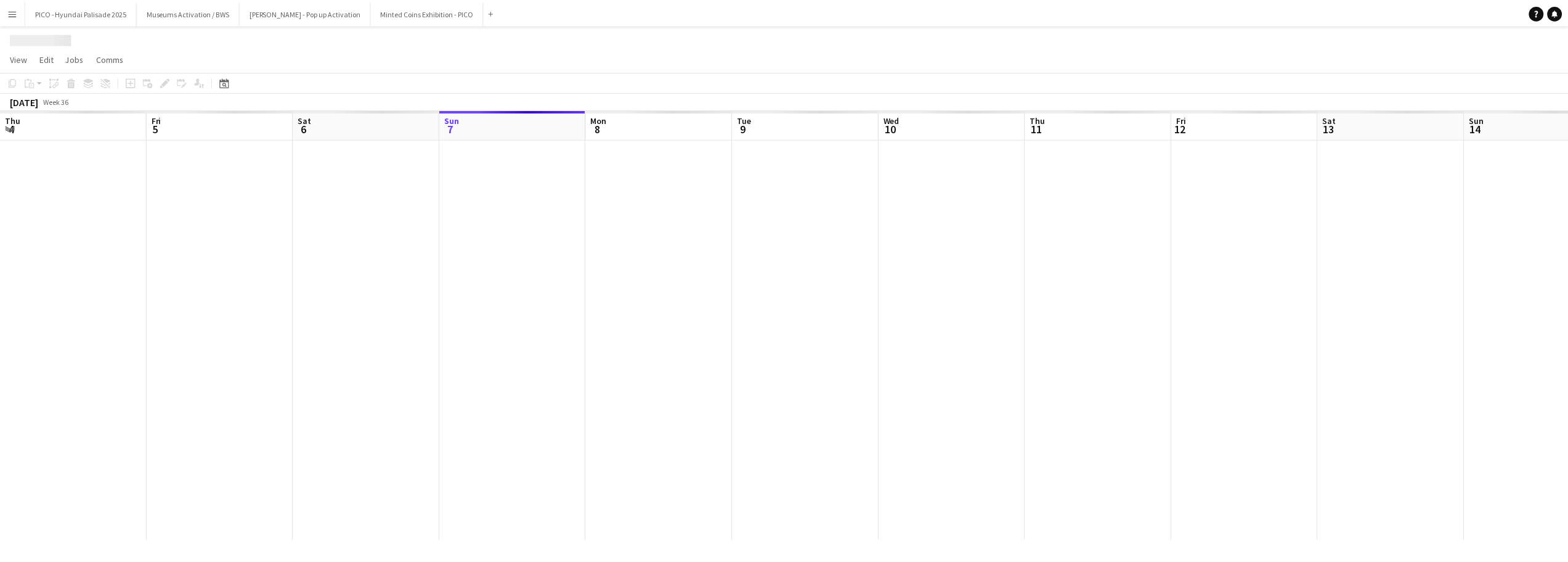
scroll to position [0, 295]
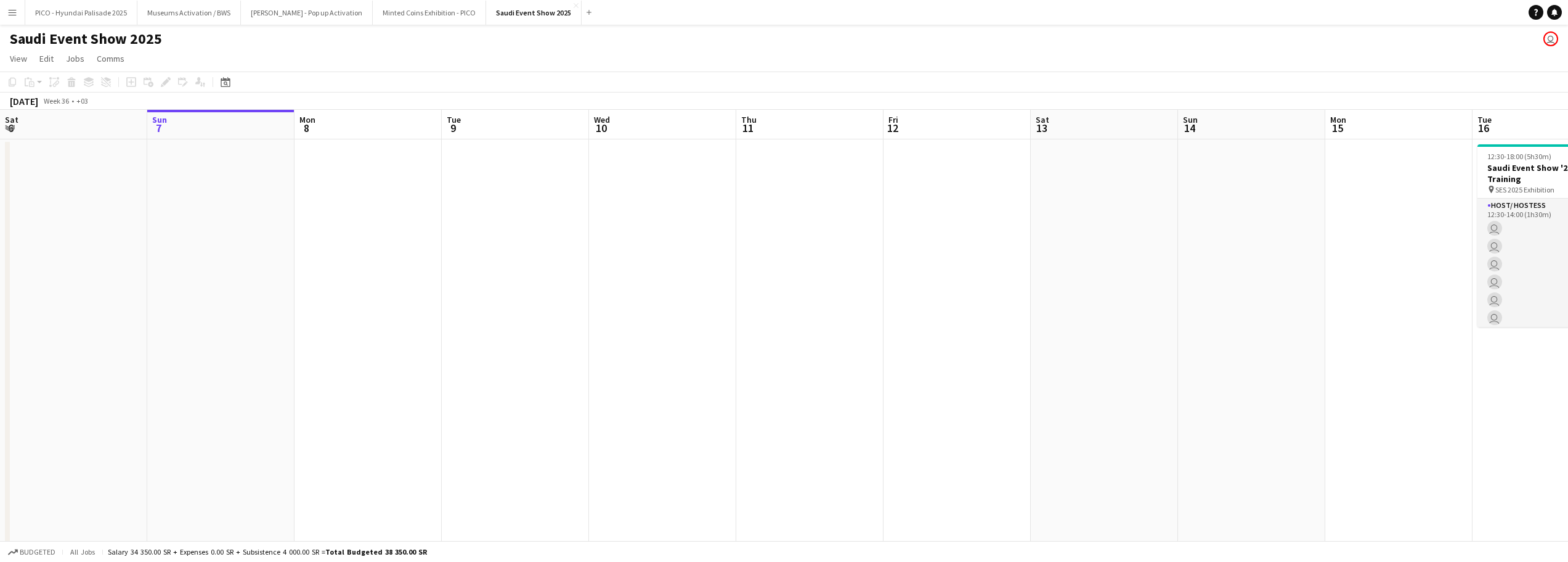
drag, startPoint x: 551, startPoint y: 242, endPoint x: 295, endPoint y: 250, distance: 256.1
click at [365, 252] on app-calendar-viewport "Thu 4 Fri 5 Sat 6 Sun 7 Mon 8 Tue 9 Wed 10 Thu 11 Fri 12 Sat 13 Sun 14 Mon 15 T…" at bounding box center [784, 342] width 1568 height 465
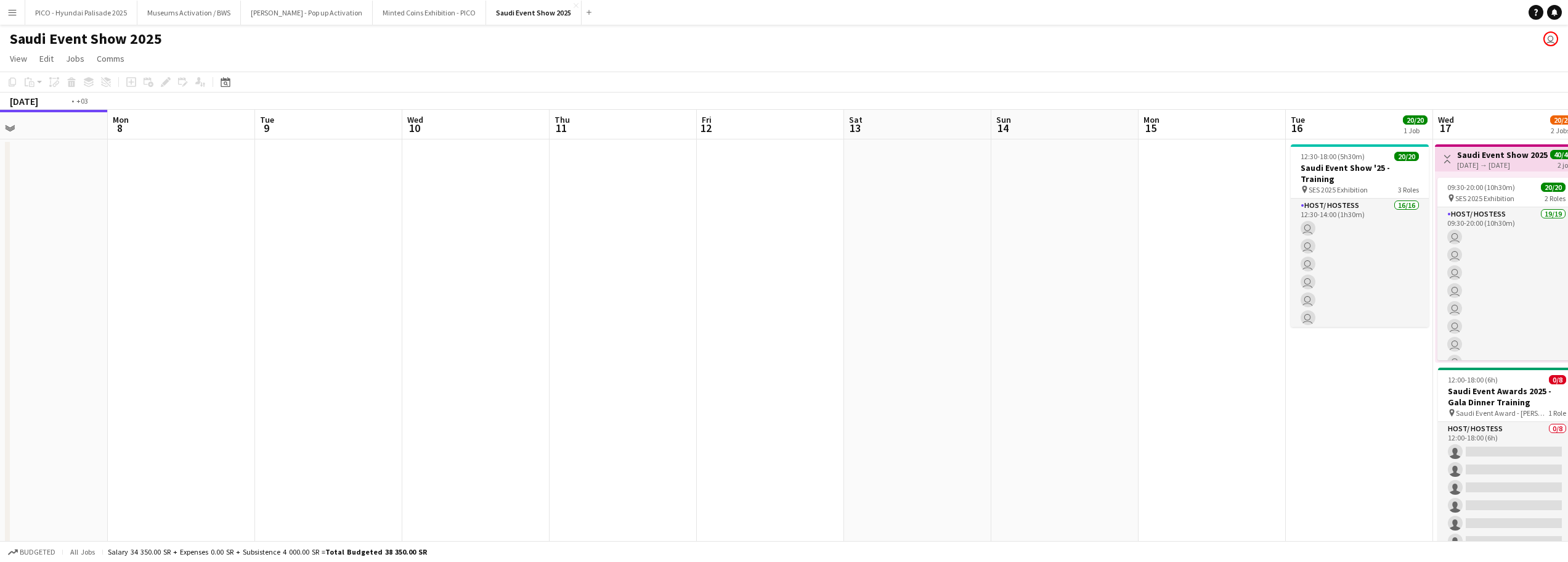
click at [228, 240] on app-calendar-viewport "Thu 4 Fri 5 Sat 6 Sun 7 Mon 8 Tue 9 Wed 10 Thu 11 Fri 12 Sat 13 Sun 14 Mon 15 T…" at bounding box center [784, 342] width 1568 height 465
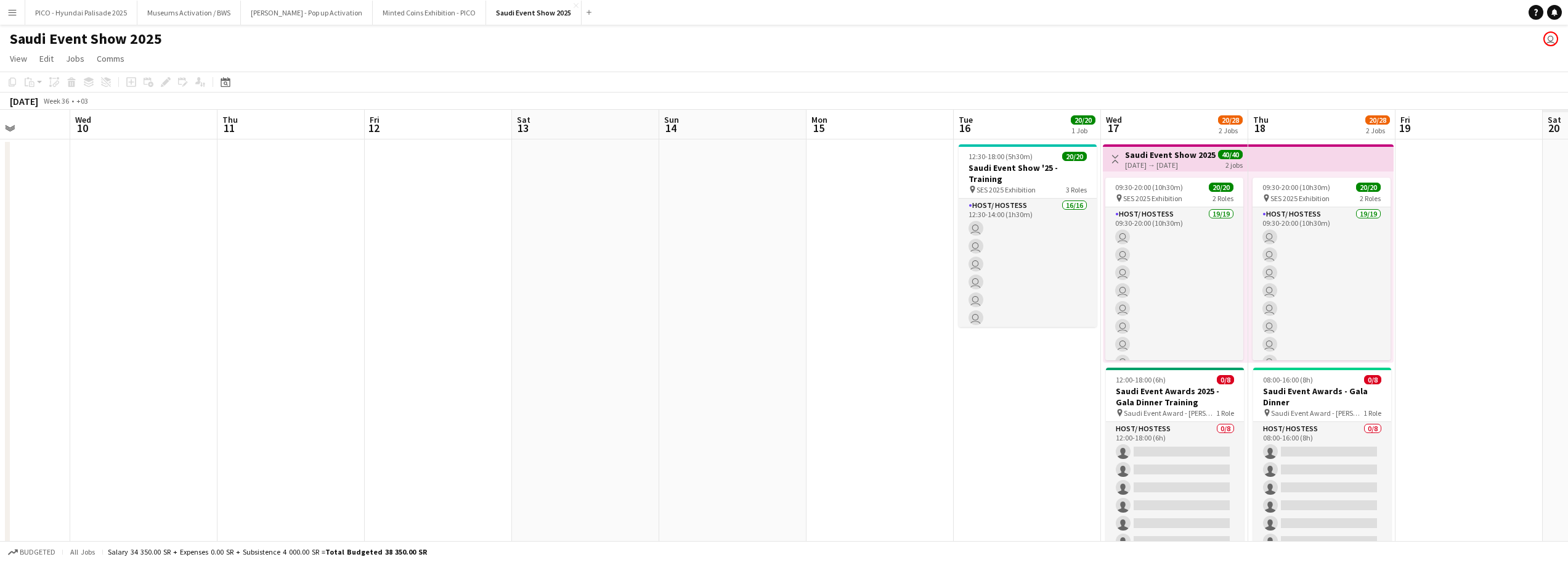
click at [209, 239] on app-calendar-viewport "Sat 6 Sun 7 Mon 8 Tue 9 Wed 10 Thu 11 Fri 12 Sat 13 Sun 14 Mon 15 Tue 16 20/20 …" at bounding box center [784, 342] width 1568 height 465
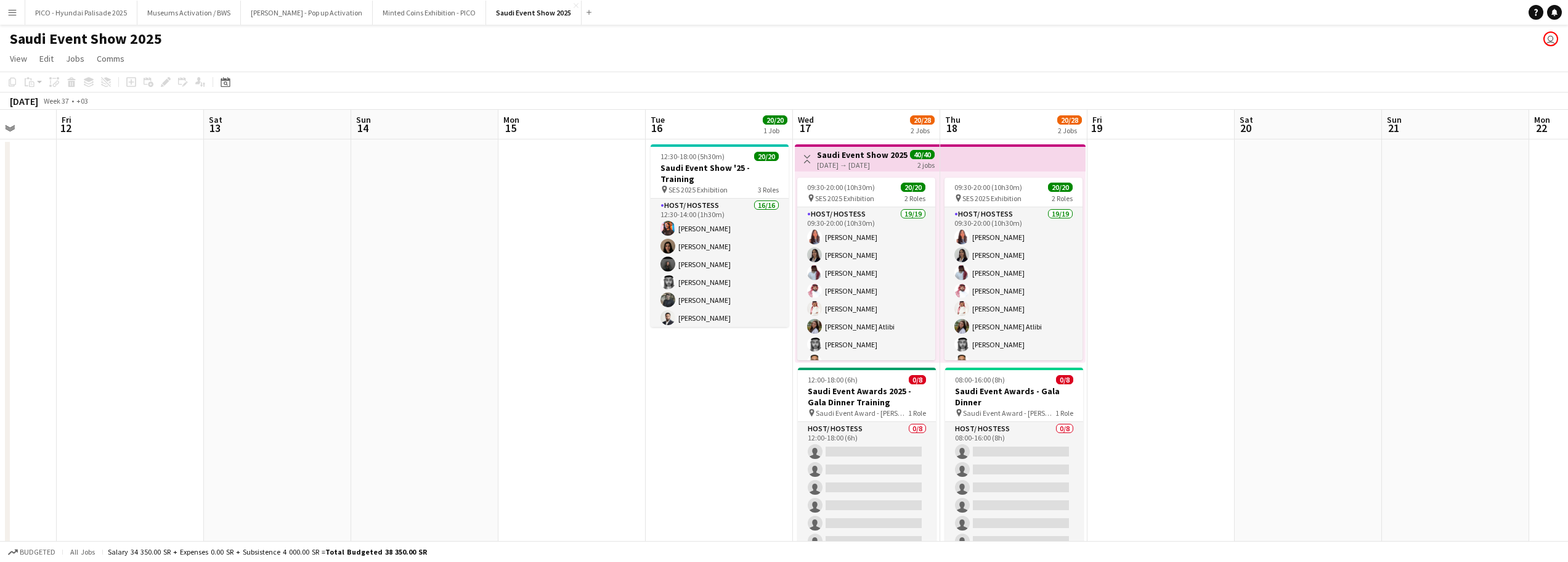
drag, startPoint x: 432, startPoint y: 213, endPoint x: 247, endPoint y: 213, distance: 185.0
click at [293, 213] on app-calendar-viewport "Mon 8 Tue 9 Wed 10 Thu 11 Fri 12 Sat 13 Sun 14 Mon 15 Tue 16 20/20 1 Job Wed 17…" at bounding box center [784, 342] width 1568 height 465
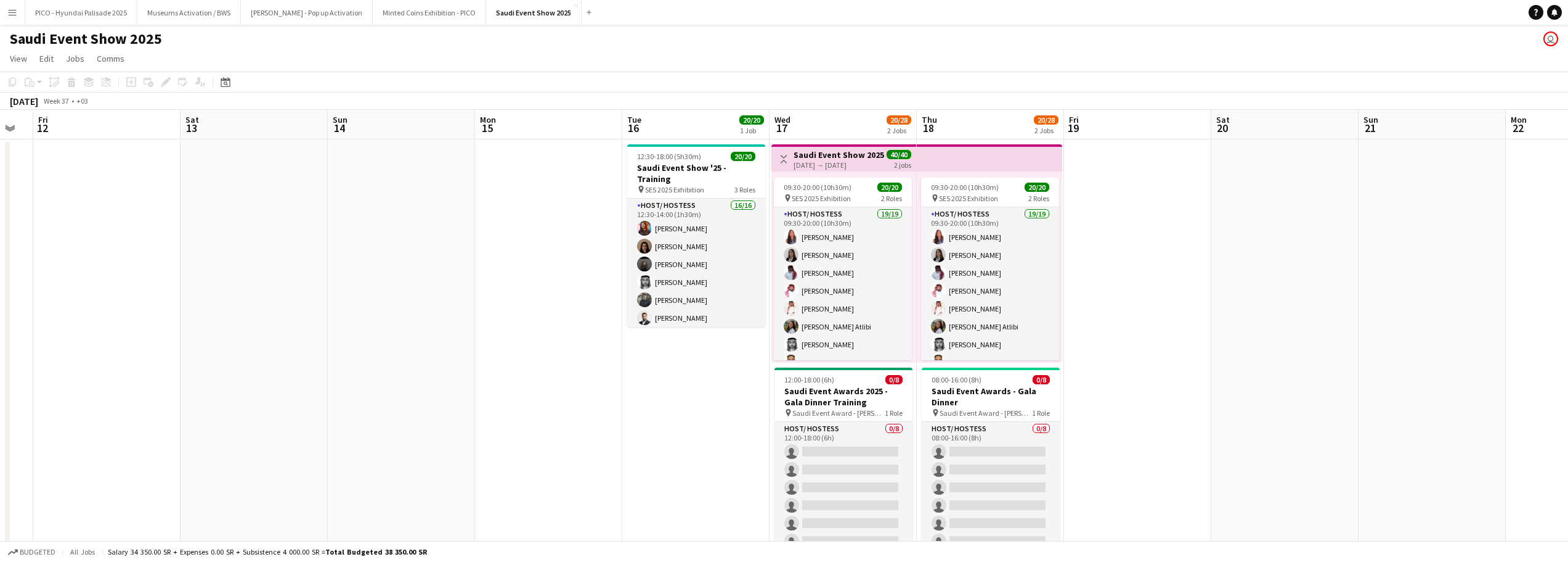
drag, startPoint x: 532, startPoint y: 325, endPoint x: 478, endPoint y: 324, distance: 54.0
click at [478, 324] on app-calendar-viewport "Tue 9 Wed 10 Thu 11 Fri 12 Sat 13 Sun 14 Mon 15 Tue 16 20/20 1 Job Wed 17 20/28…" at bounding box center [784, 342] width 1568 height 465
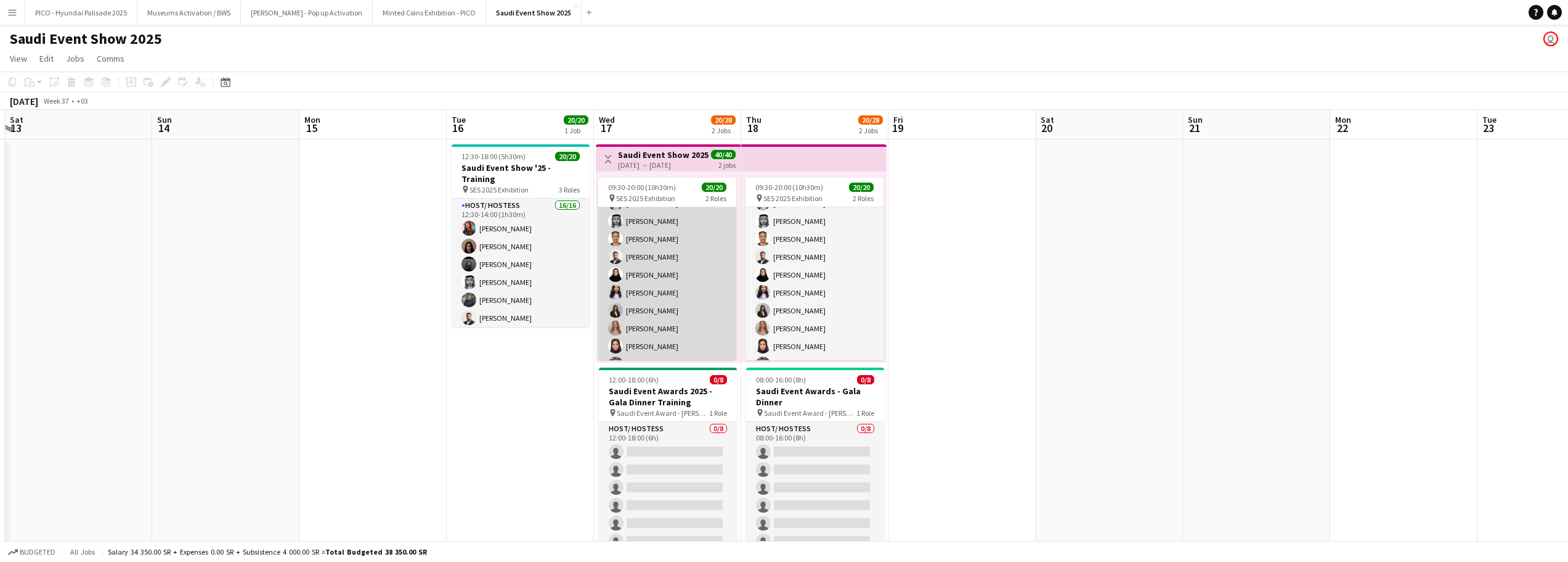
scroll to position [185, 0]
click at [649, 312] on app-card-role "Host/ Hostess 19/19 09:30-20:00 (10h30m) [PERSON_NAME] [PERSON_NAME] [PERSON_NA…" at bounding box center [668, 203] width 138 height 363
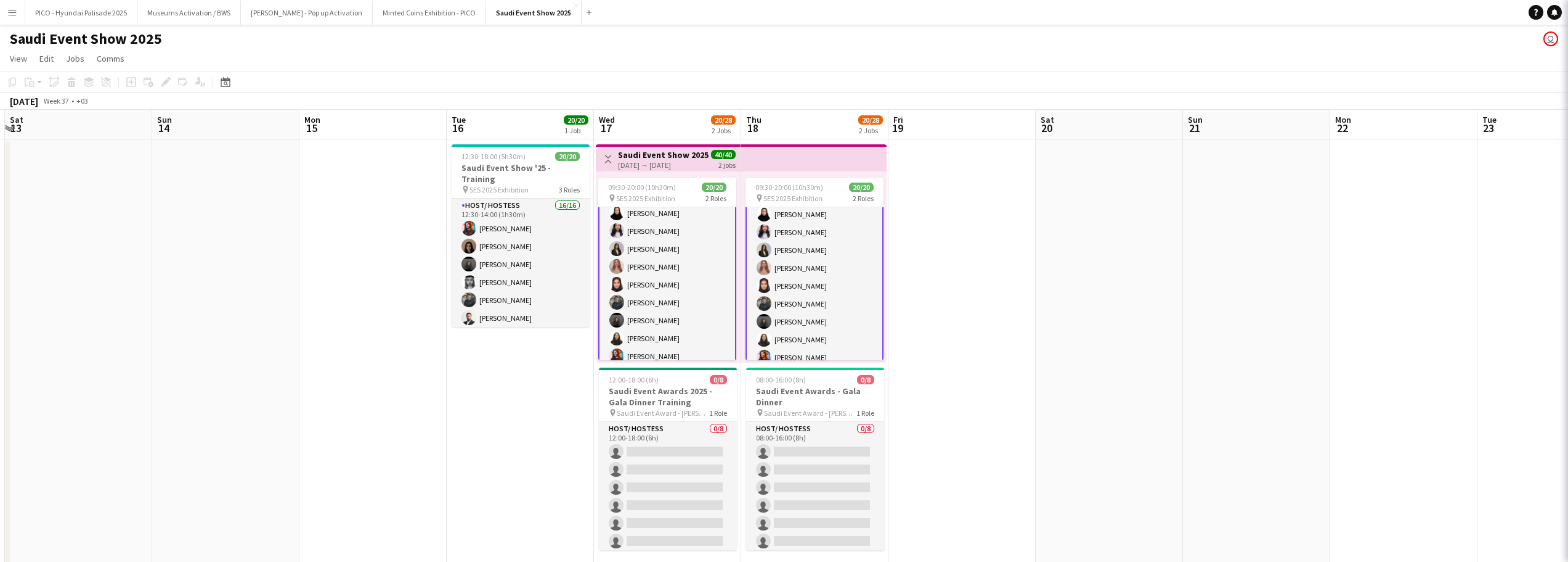
scroll to position [186, 0]
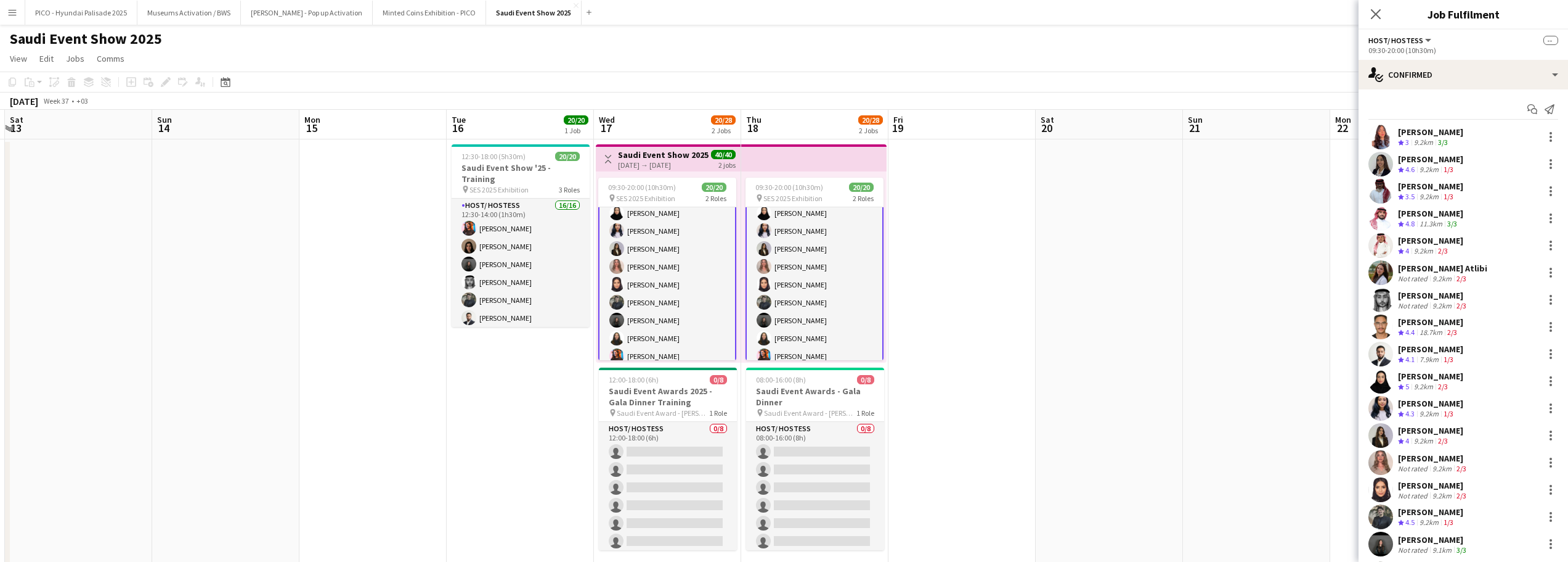
click at [940, 281] on app-date-cell at bounding box center [962, 357] width 147 height 435
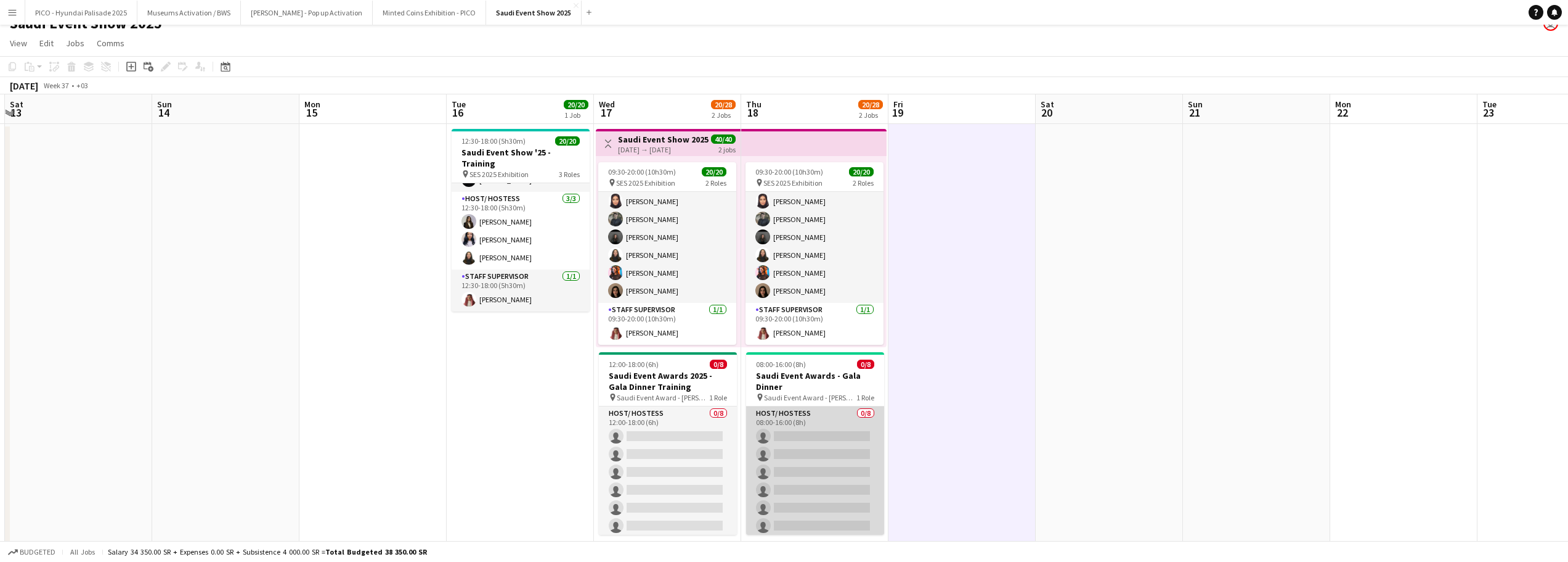
scroll to position [0, 0]
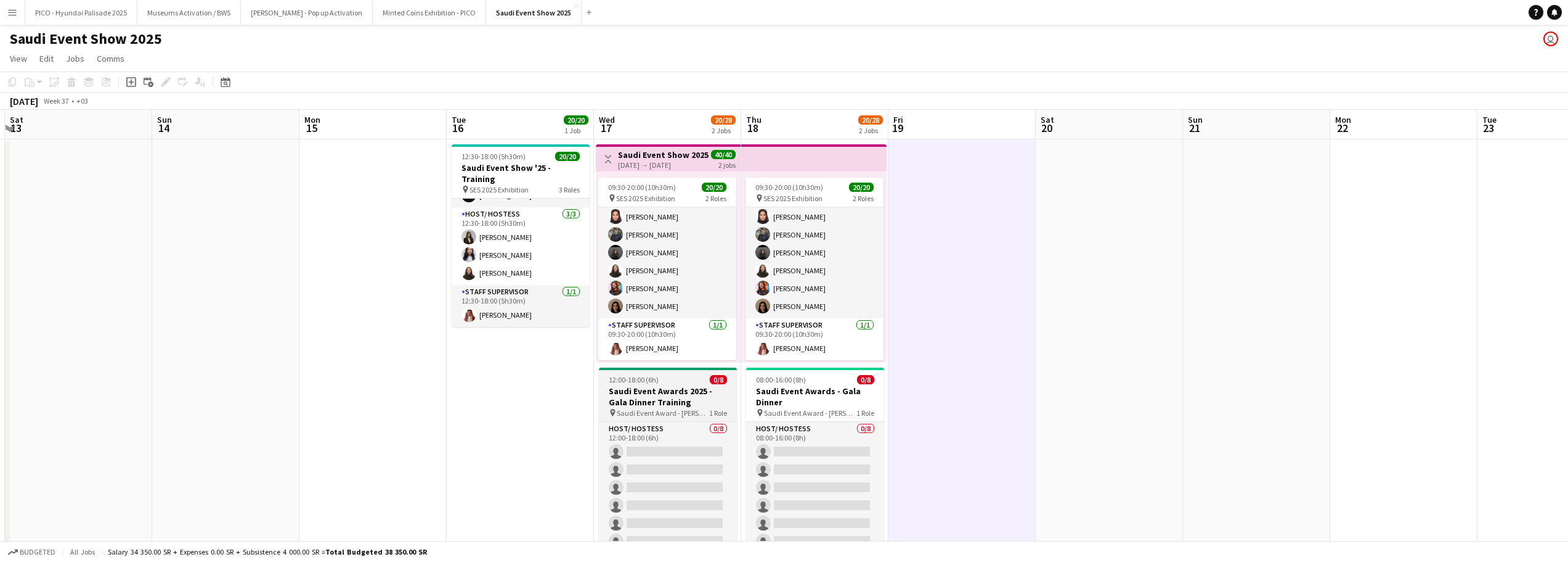
click at [652, 393] on h3 "Saudi Event Awards 2025 - Gala Dinner Training" at bounding box center [668, 396] width 138 height 22
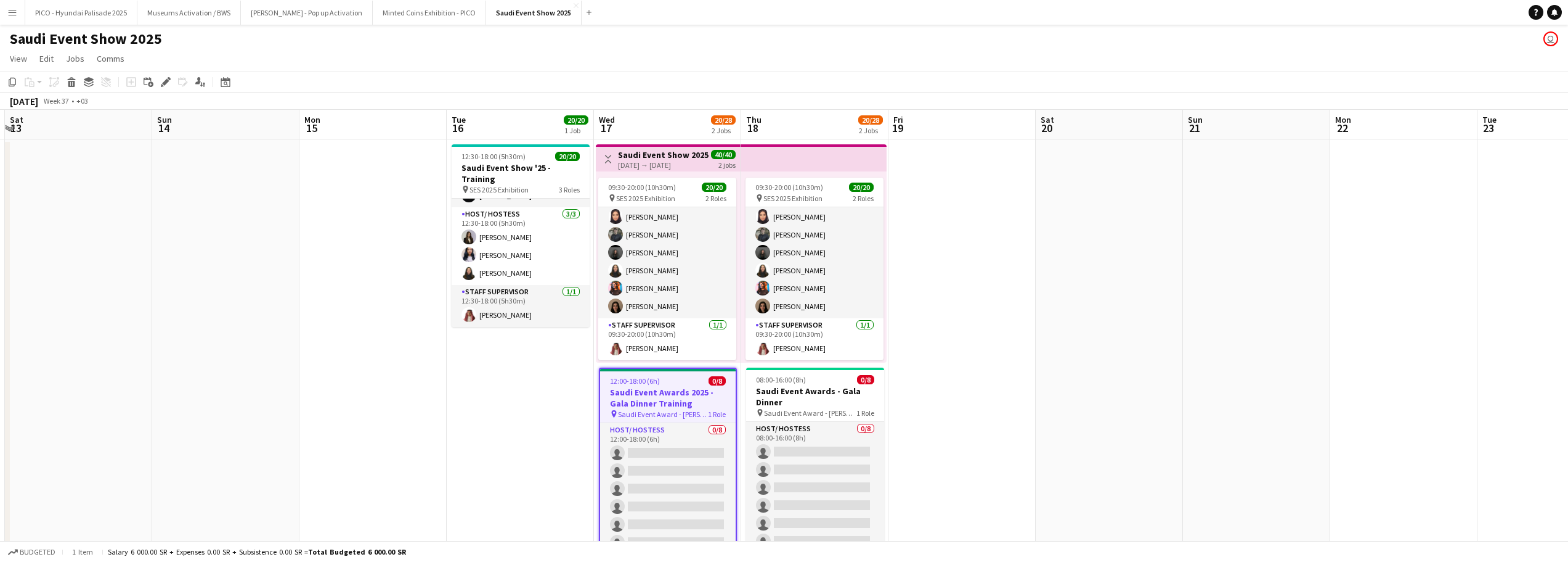
click at [516, 394] on app-date-cell "12:30-18:00 (5h30m) 20/20 Saudi Event Show '25 - Training pin SES 2025 Exhibiti…" at bounding box center [520, 357] width 147 height 435
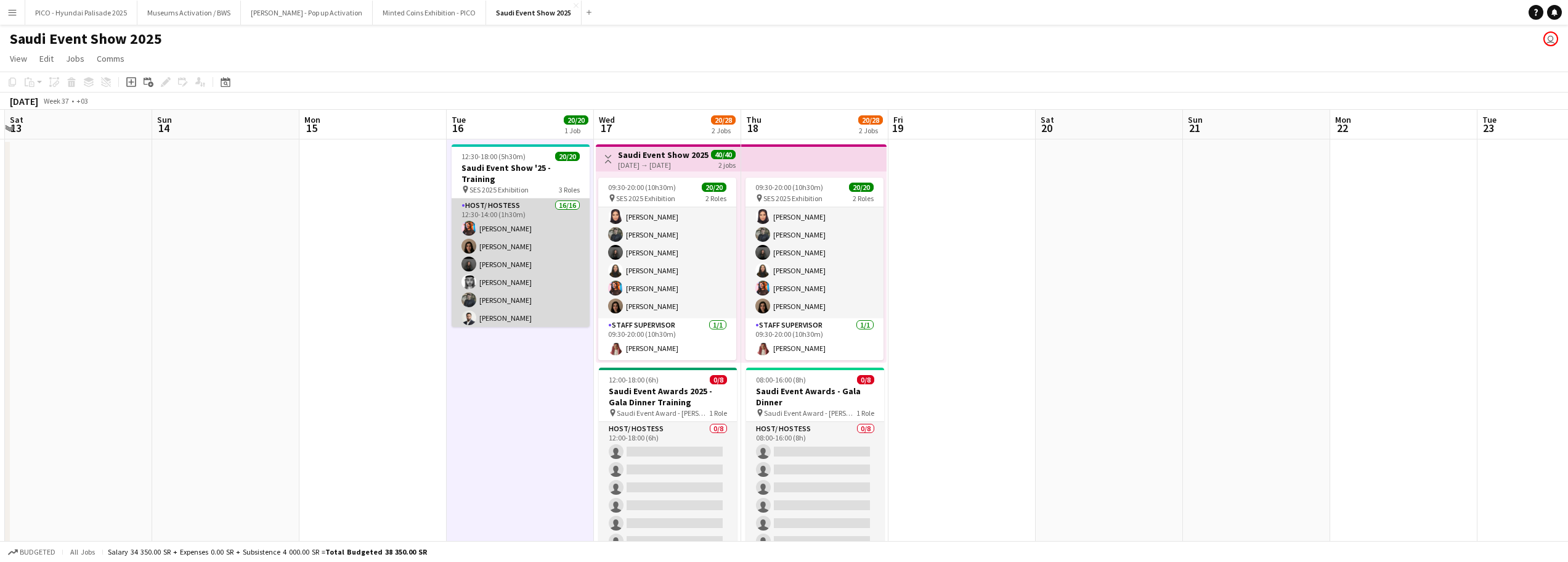
click at [525, 290] on app-card-role "Host/ Hostess 16/16 12:30-14:00 (1h30m) [PERSON_NAME] Ghayd Ahmad [PERSON_NAME]…" at bounding box center [521, 353] width 138 height 310
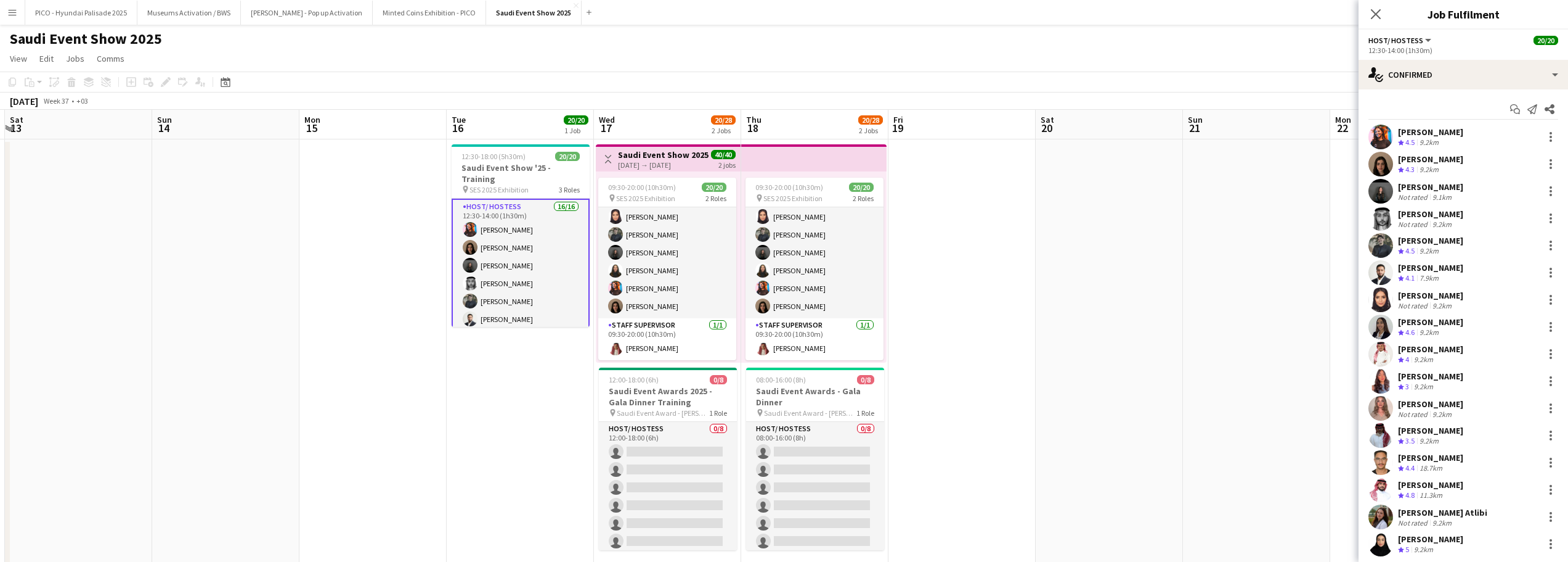
click at [1424, 167] on div "9.2km" at bounding box center [1429, 169] width 24 height 10
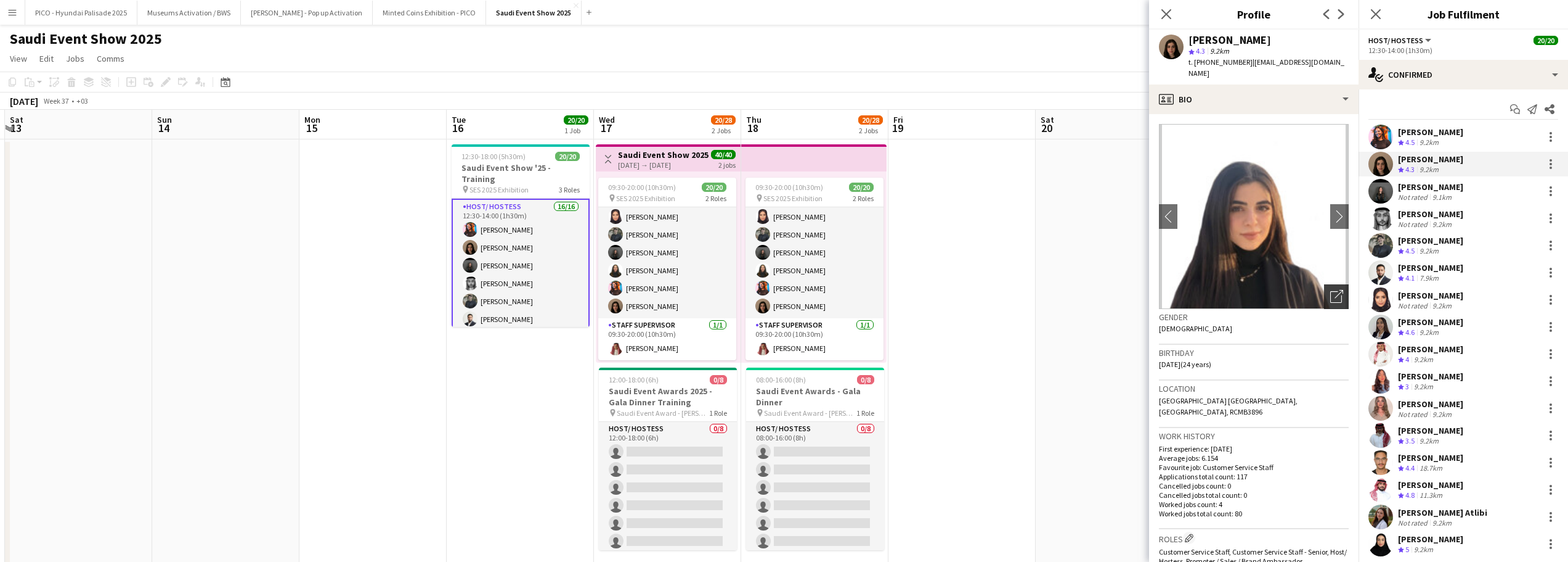
click at [1331, 290] on icon "Open photos pop-in" at bounding box center [1337, 296] width 13 height 13
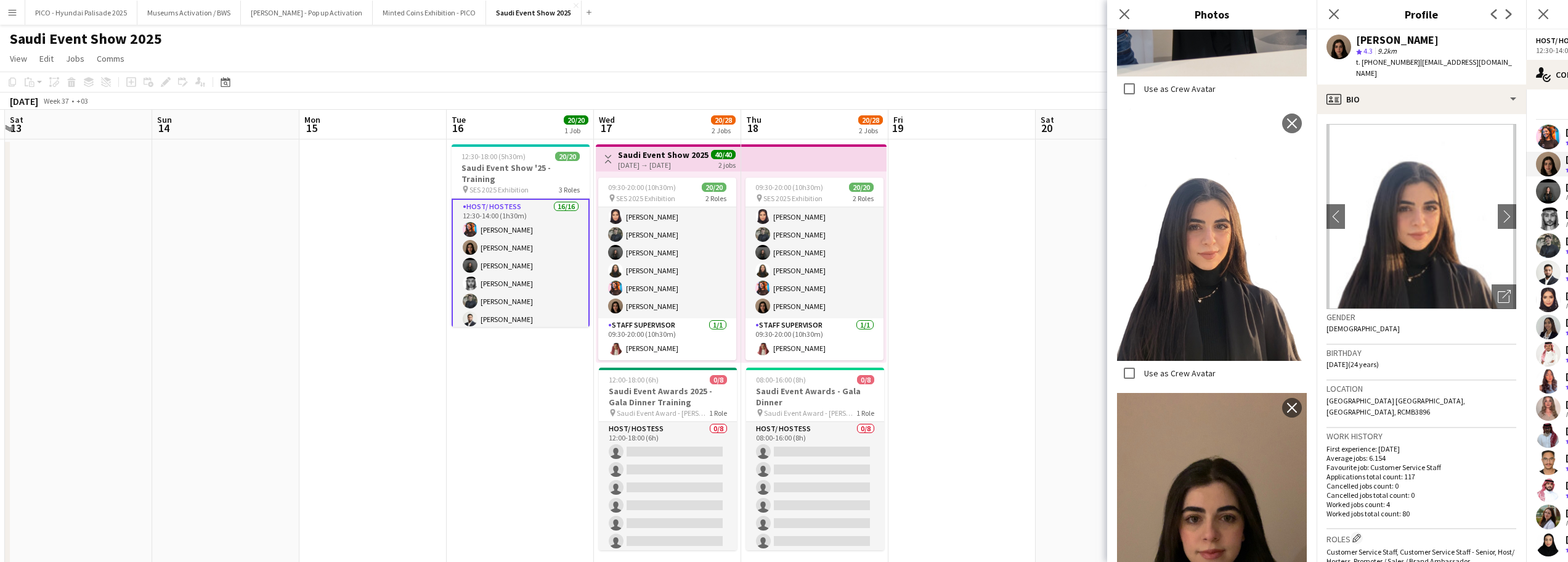
scroll to position [1327, 0]
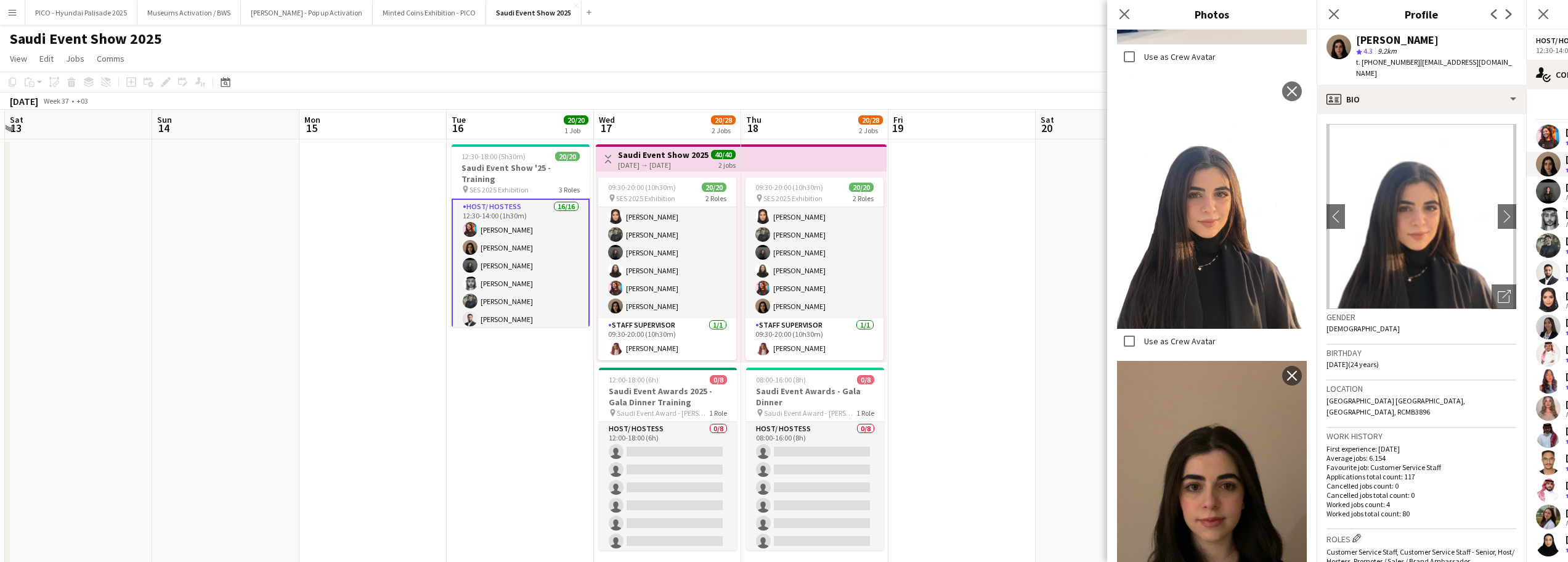
click at [1384, 361] on div "Birthday [DEMOGRAPHIC_DATA] (24 years)" at bounding box center [1421, 362] width 190 height 36
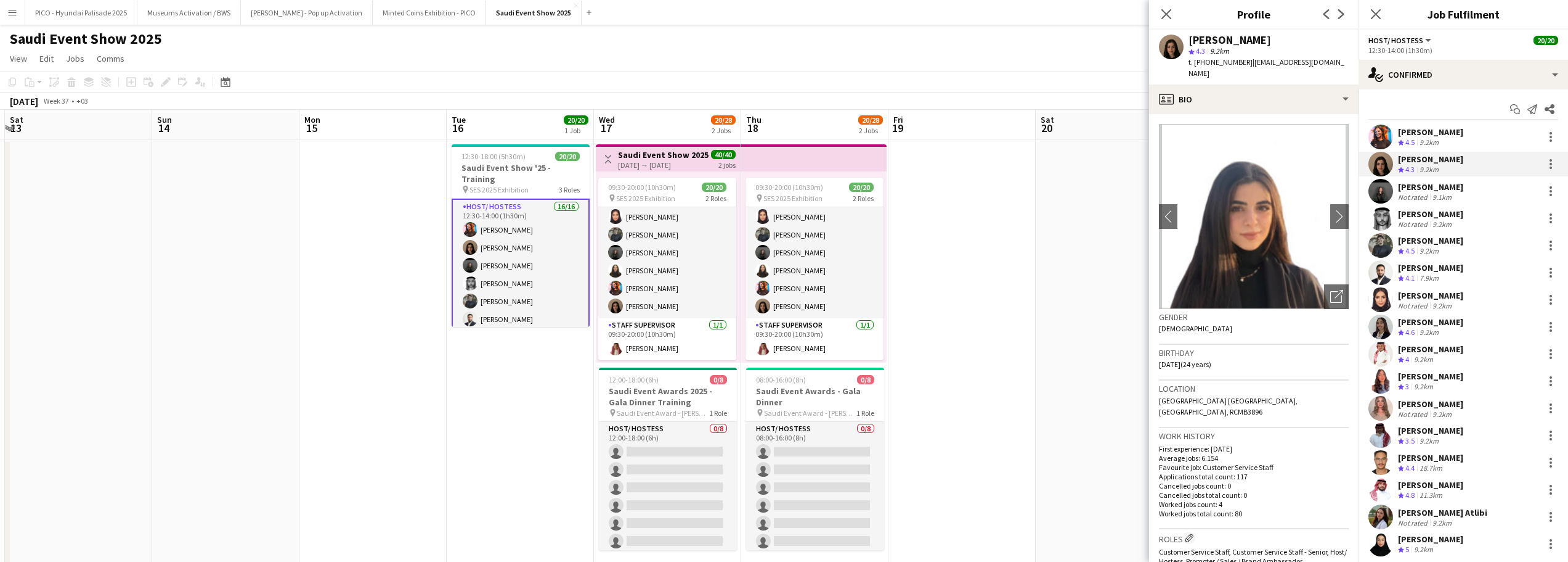
click at [1409, 221] on div "Not rated" at bounding box center [1414, 225] width 32 height 10
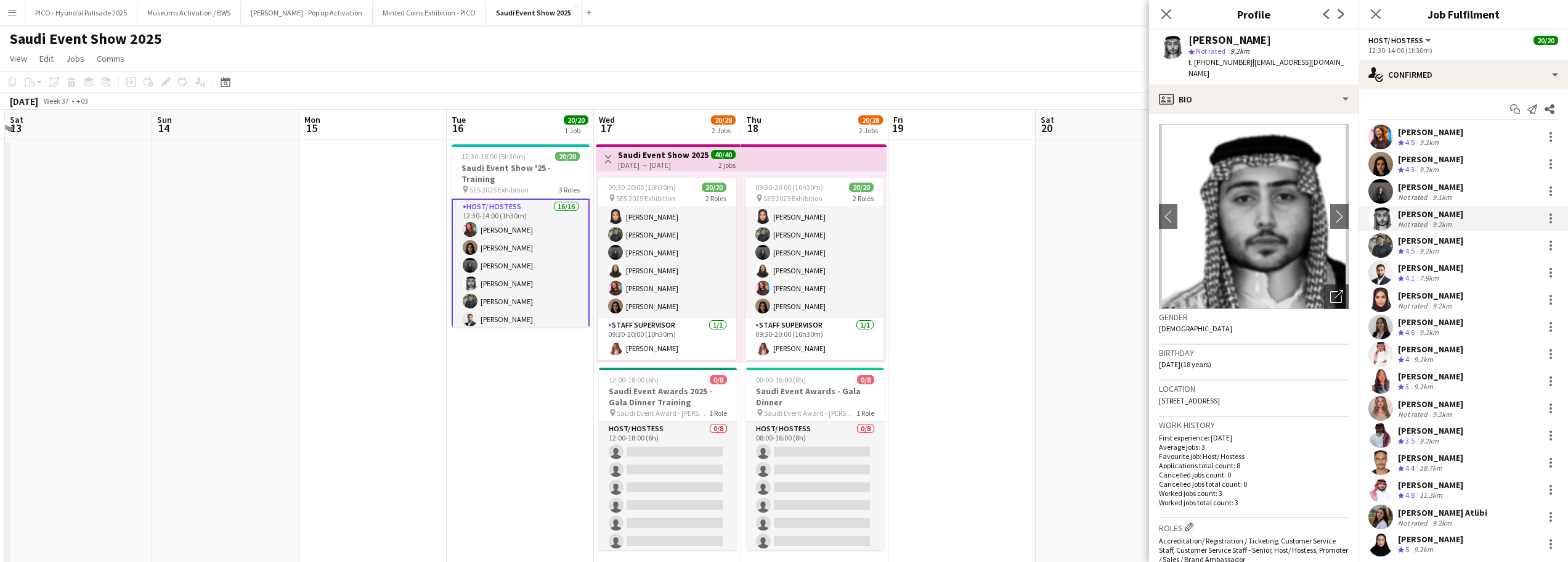
click at [1405, 244] on div "[PERSON_NAME]" at bounding box center [1430, 240] width 65 height 11
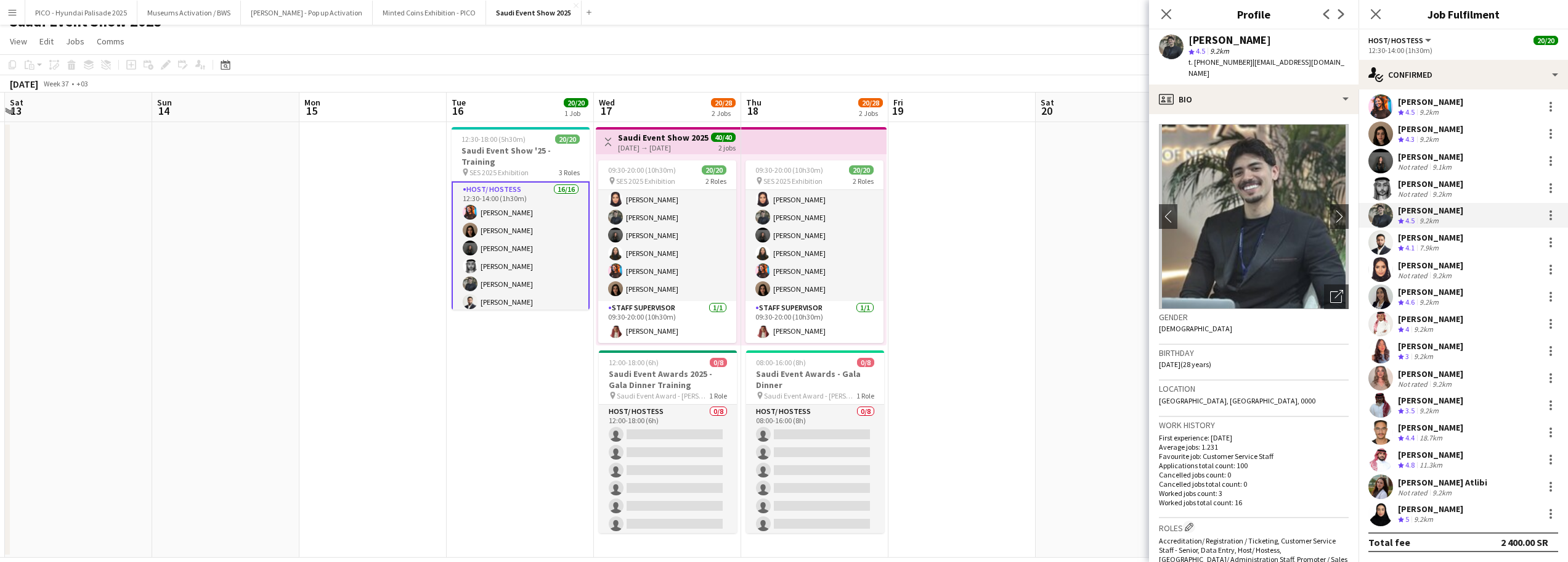
scroll to position [0, 0]
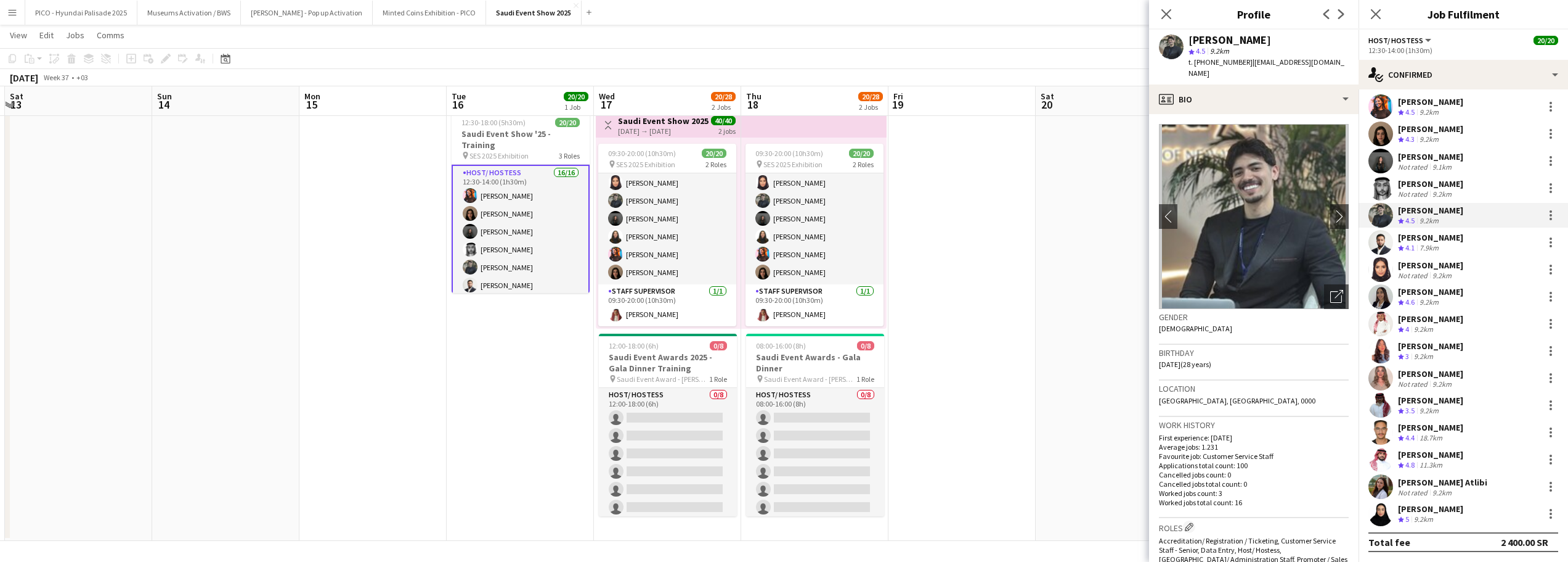
click at [1413, 457] on div "[PERSON_NAME]" at bounding box center [1430, 455] width 65 height 11
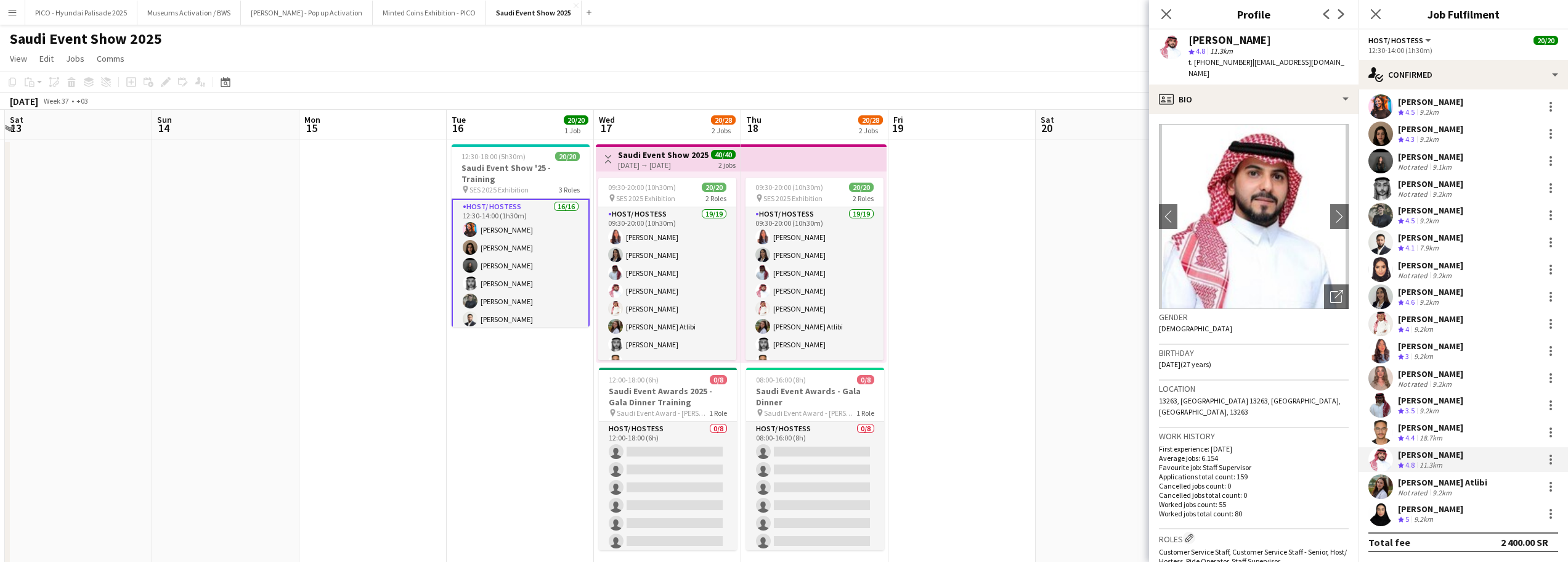
click at [1411, 487] on div "Not rated" at bounding box center [1414, 492] width 32 height 10
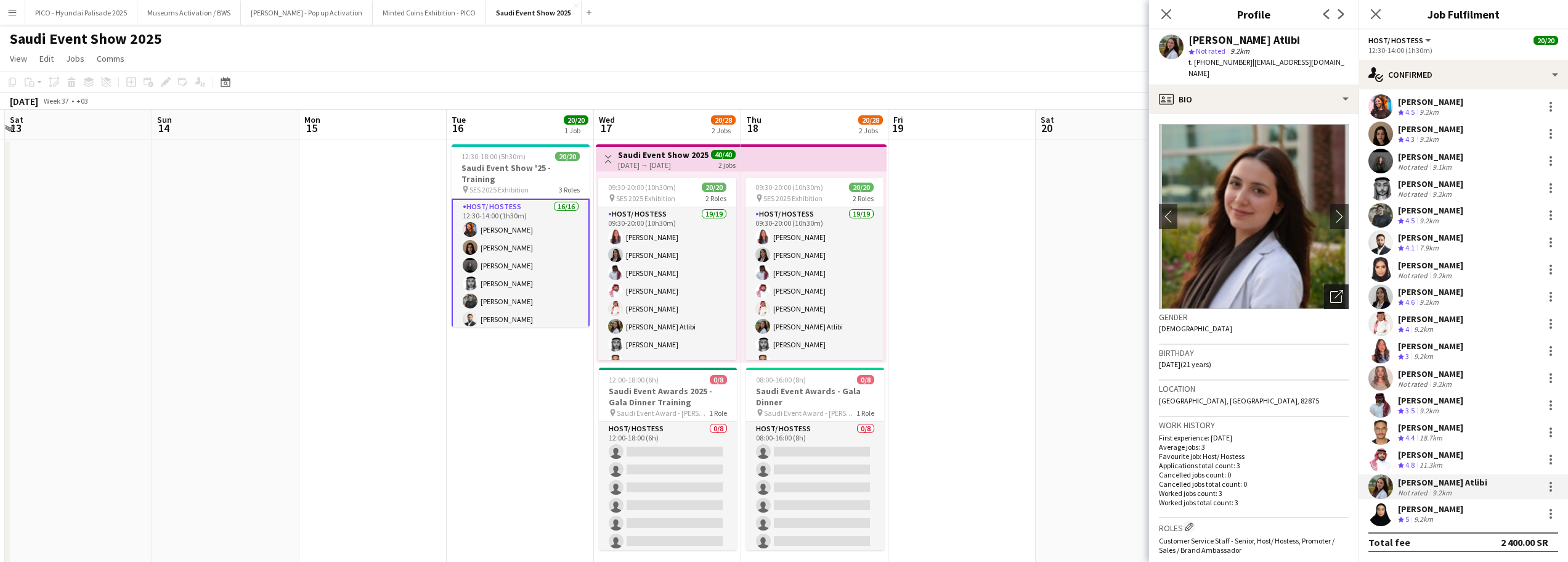
click at [1331, 290] on icon "Open photos pop-in" at bounding box center [1337, 296] width 13 height 13
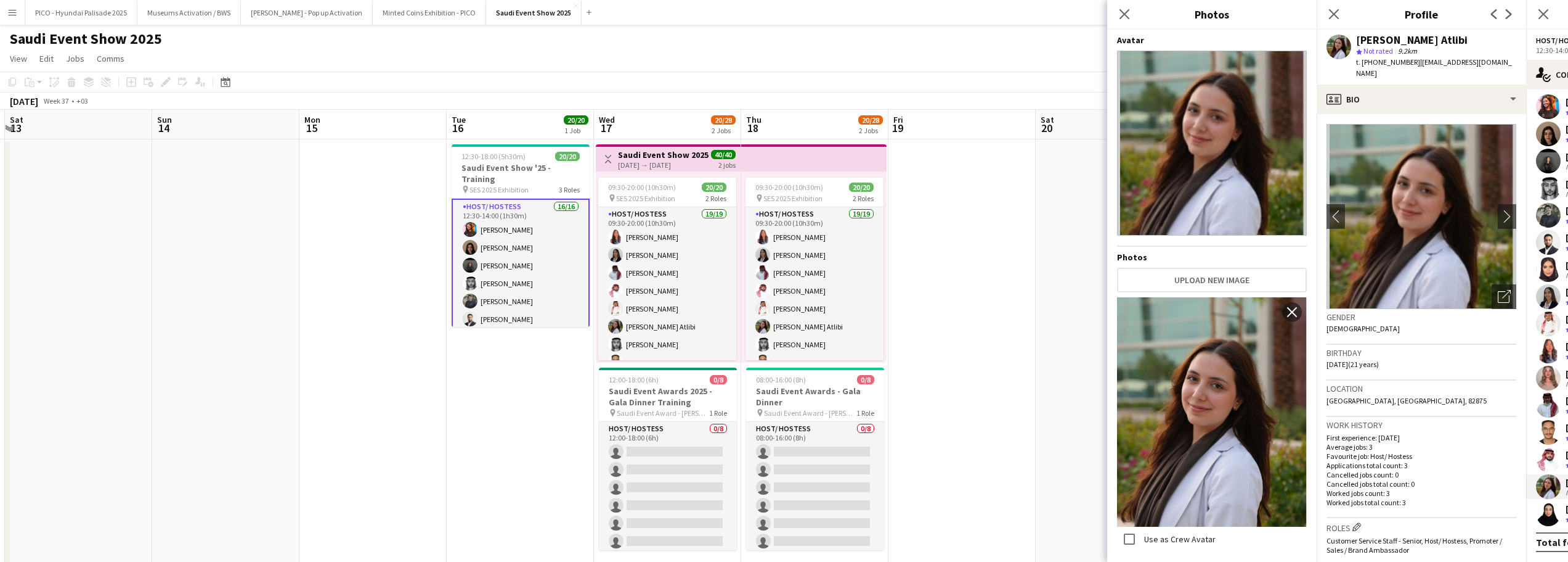
click at [1400, 383] on div "Location [GEOGRAPHIC_DATA], [GEOGRAPHIC_DATA], 82875" at bounding box center [1421, 398] width 190 height 36
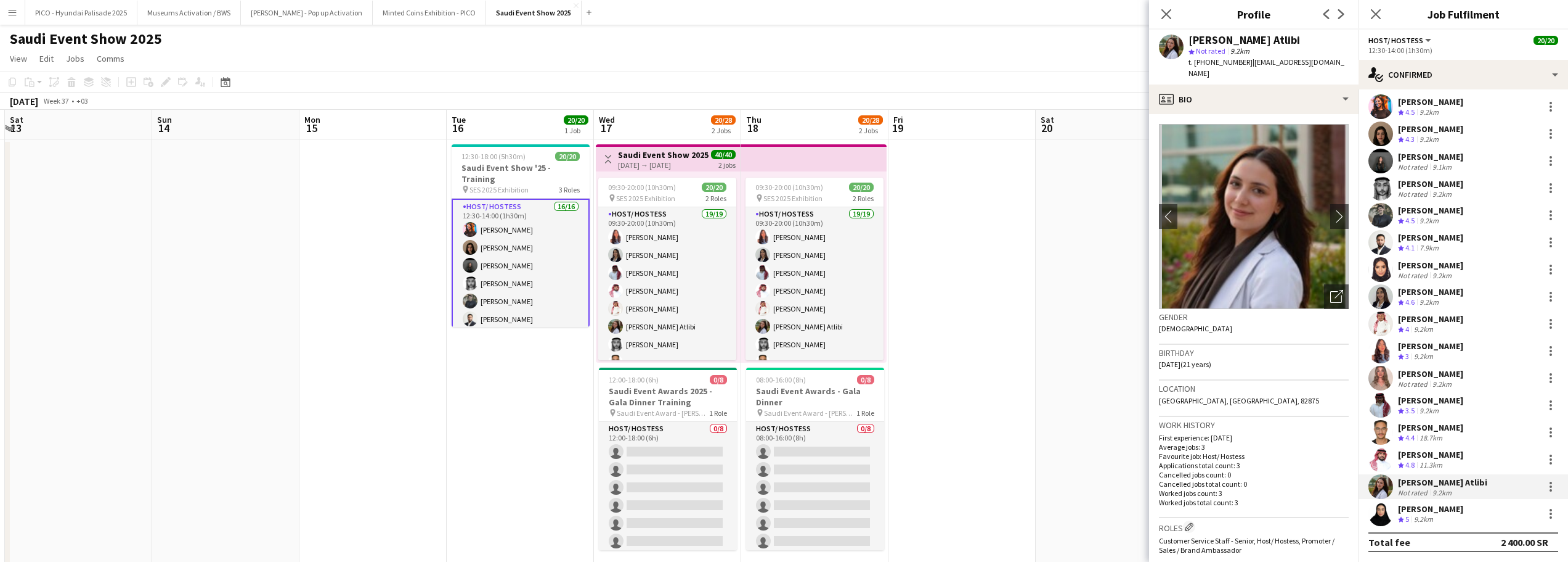
click at [1394, 521] on div "[PERSON_NAME] Crew rating 5 9.2km" at bounding box center [1463, 513] width 209 height 25
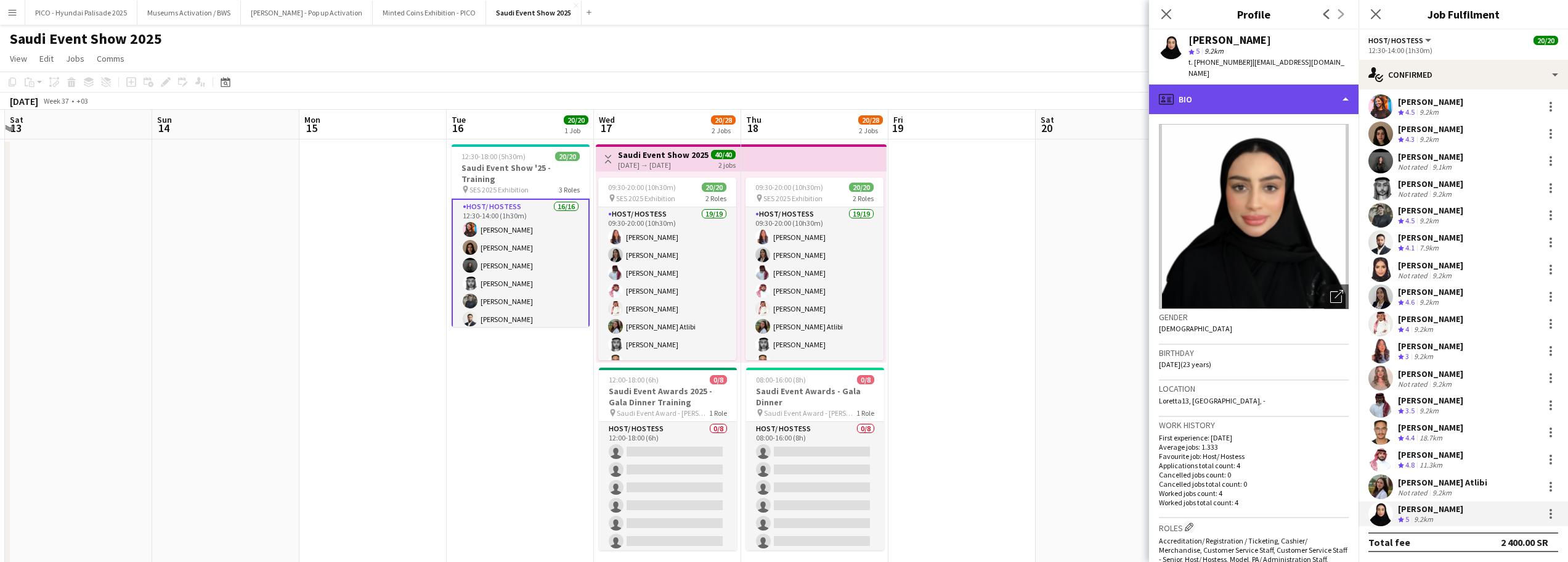
click at [1271, 84] on div "profile Bio" at bounding box center [1254, 99] width 209 height 29
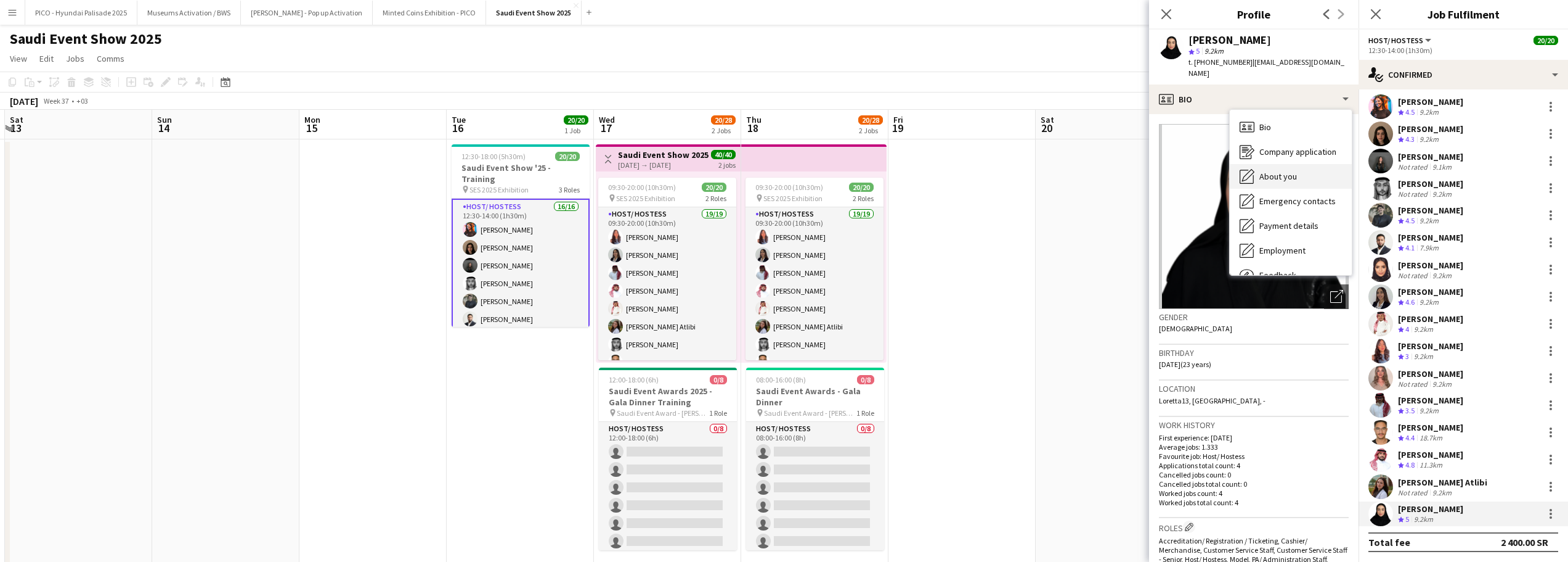
click at [1270, 170] on span "About you" at bounding box center [1278, 176] width 38 height 11
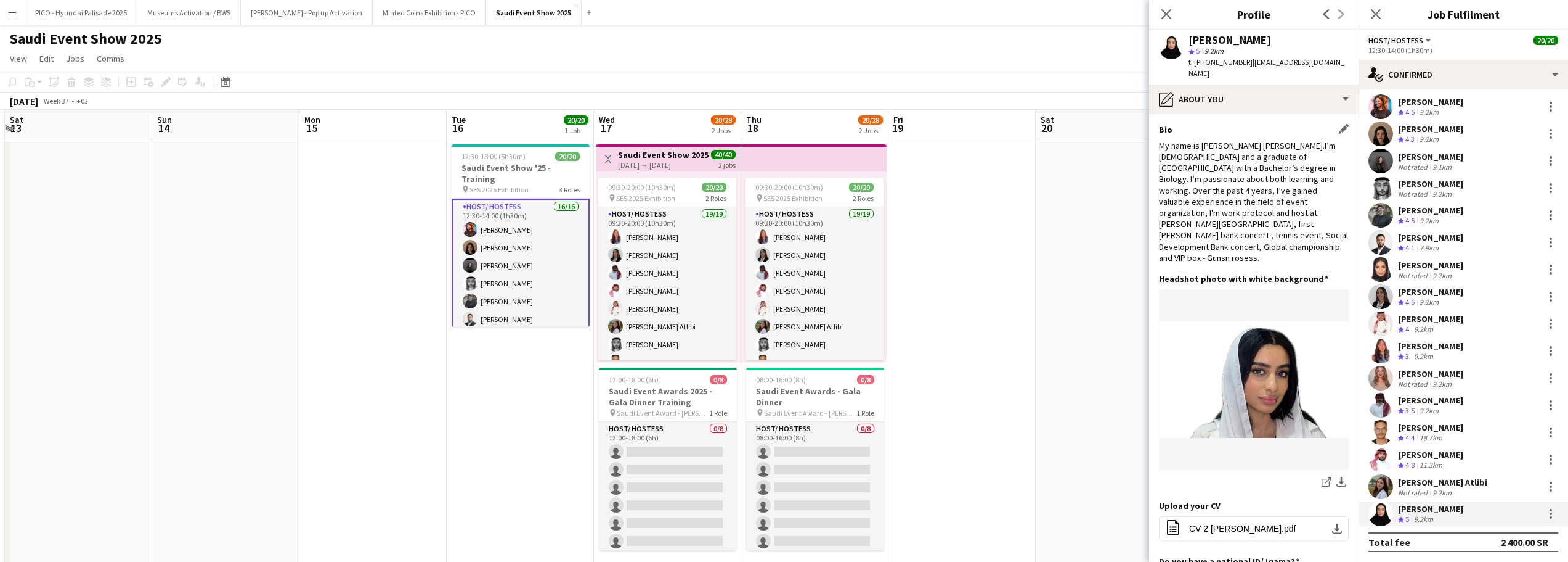
click at [1256, 190] on div "My name is [PERSON_NAME] [PERSON_NAME].I’m [DEMOGRAPHIC_DATA] and a graduate of…" at bounding box center [1253, 201] width 190 height 123
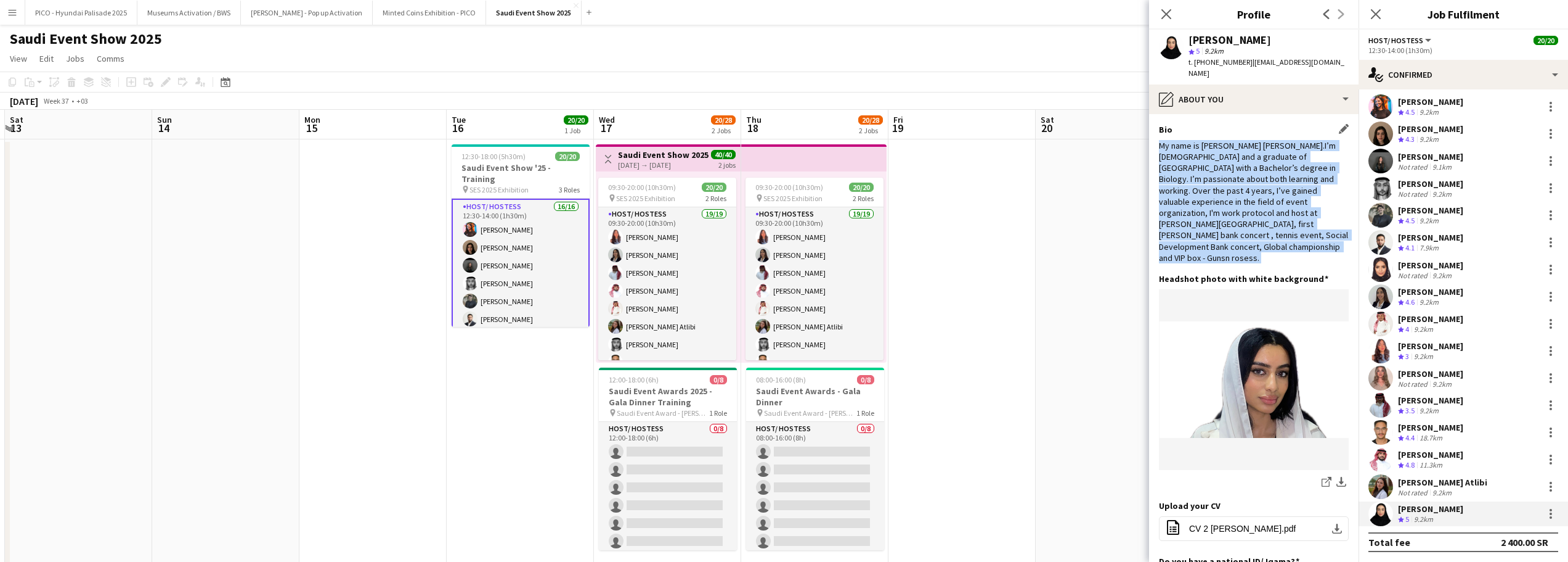
click at [1256, 190] on div "My name is [PERSON_NAME] [PERSON_NAME].I’m [DEMOGRAPHIC_DATA] and a graduate of…" at bounding box center [1253, 201] width 190 height 123
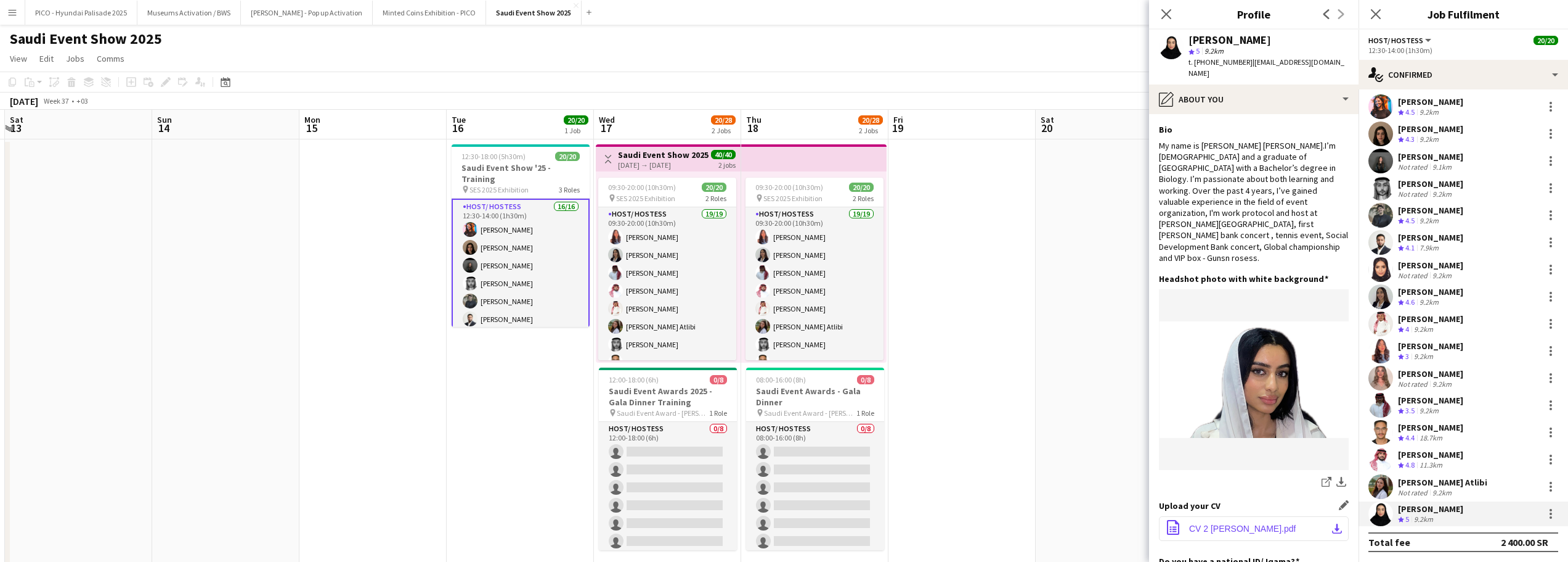
click at [1239, 524] on span "‎⁨ CV 2 [PERSON_NAME]⁩.pdf" at bounding box center [1241, 528] width 109 height 10
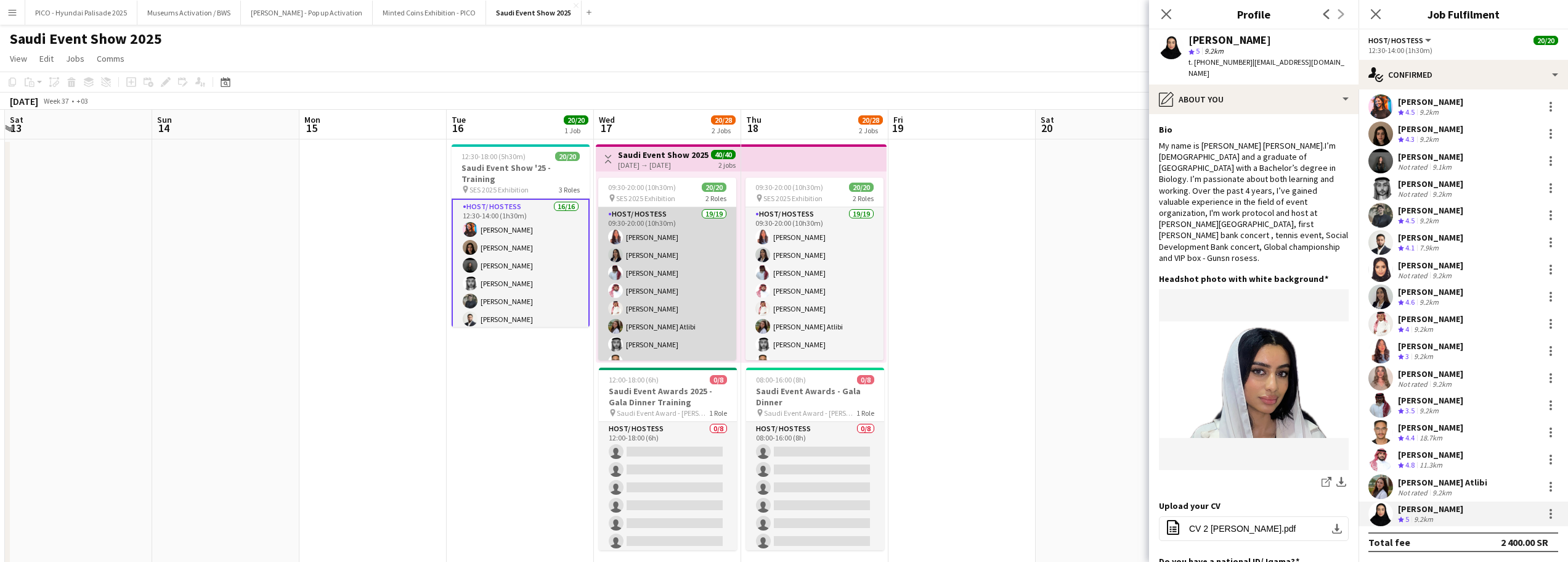
click at [629, 252] on app-card-role "Host/ Hostess 19/19 09:30-20:00 (10h30m) [PERSON_NAME] [PERSON_NAME] [PERSON_NA…" at bounding box center [668, 389] width 138 height 363
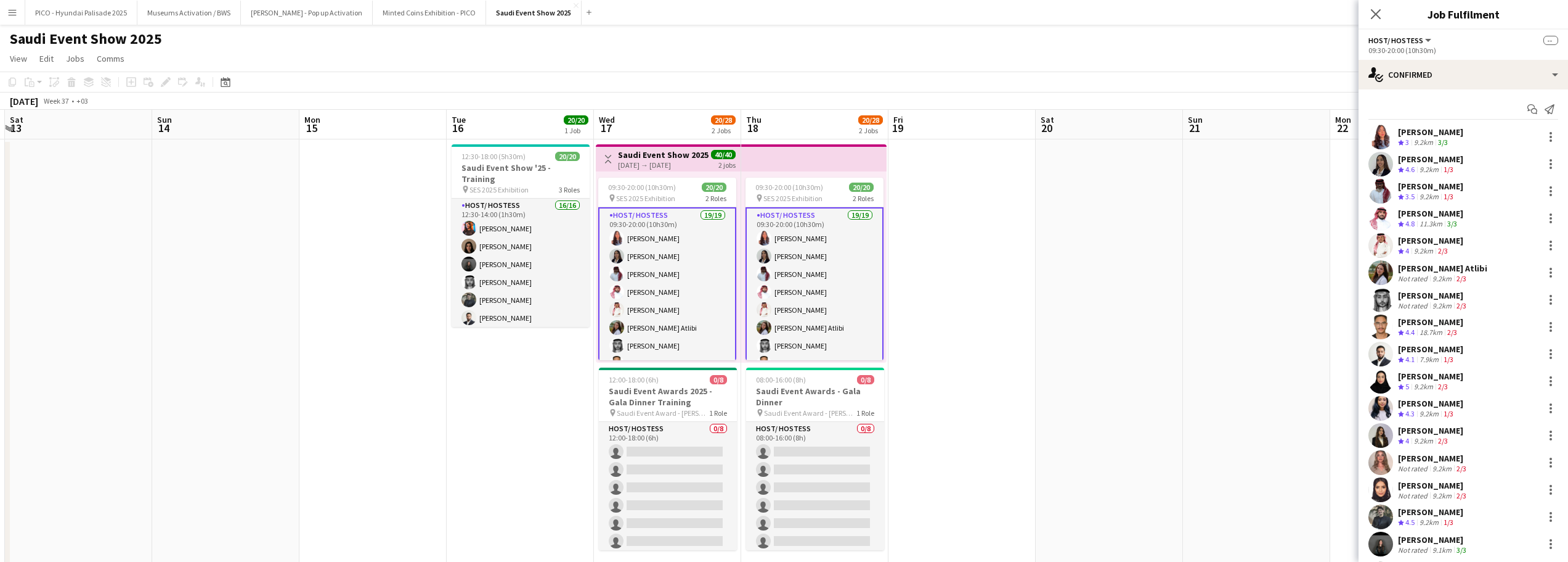
click at [1404, 129] on div "[PERSON_NAME]" at bounding box center [1430, 132] width 65 height 11
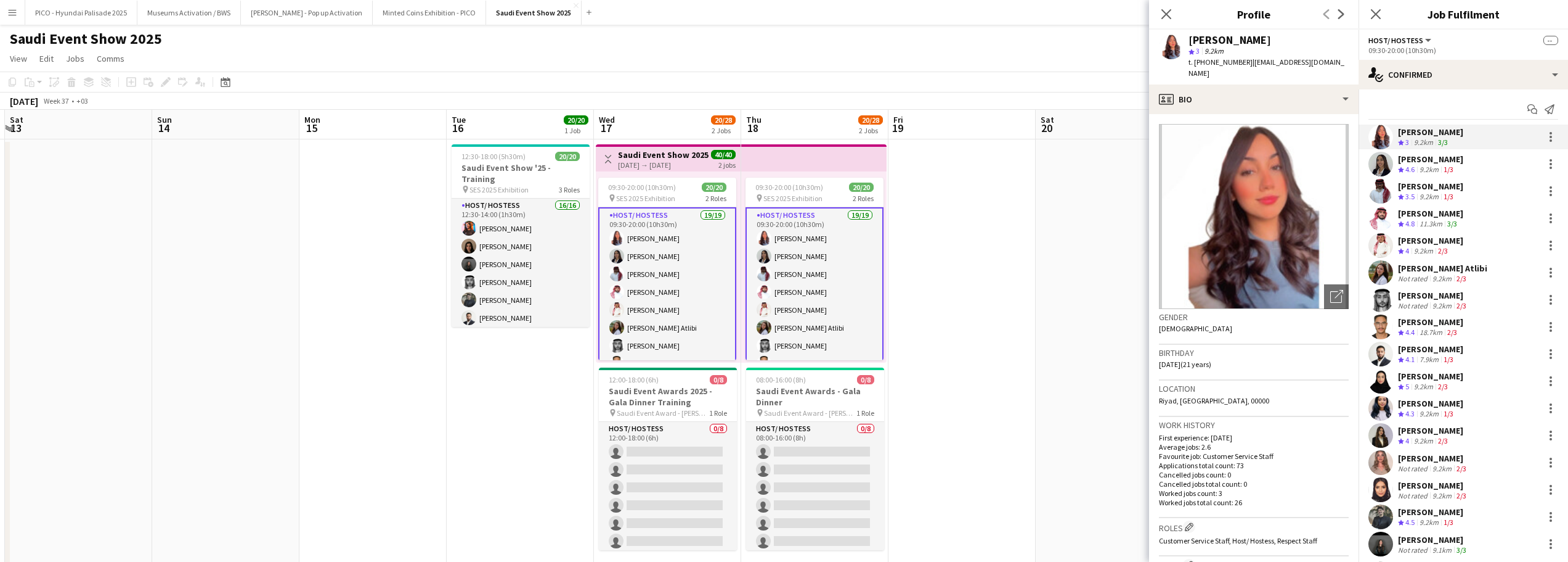
click at [1385, 214] on app-user-avatar at bounding box center [1381, 218] width 25 height 25
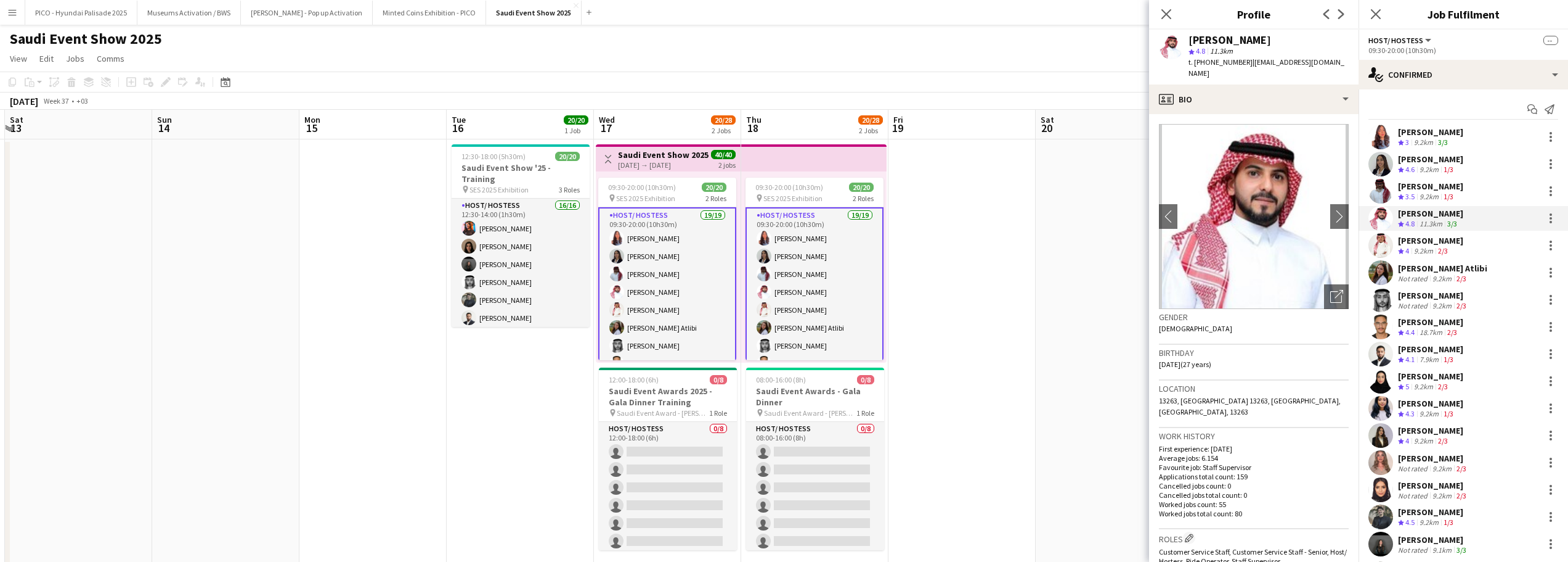
click at [1391, 277] on app-user-avatar at bounding box center [1381, 272] width 25 height 25
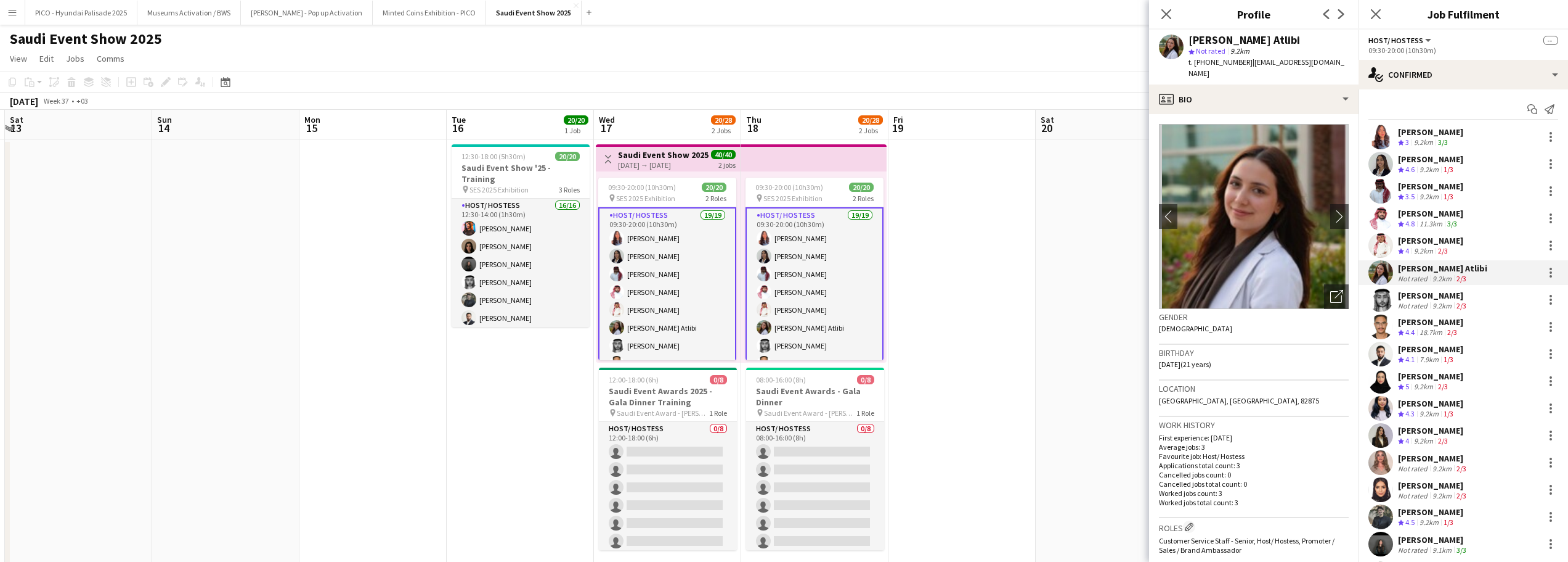
click at [527, 362] on app-date-cell "12:30-18:00 (5h30m) 20/20 Saudi Event Show '25 - Training pin SES 2025 Exhibiti…" at bounding box center [520, 357] width 147 height 435
